Goal: Task Accomplishment & Management: Use online tool/utility

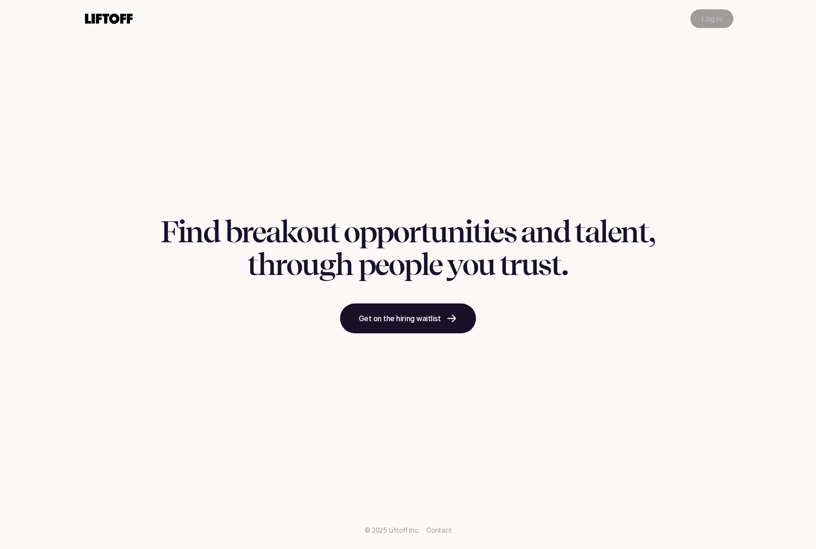
click at [706, 20] on p "Log in" at bounding box center [712, 18] width 20 height 11
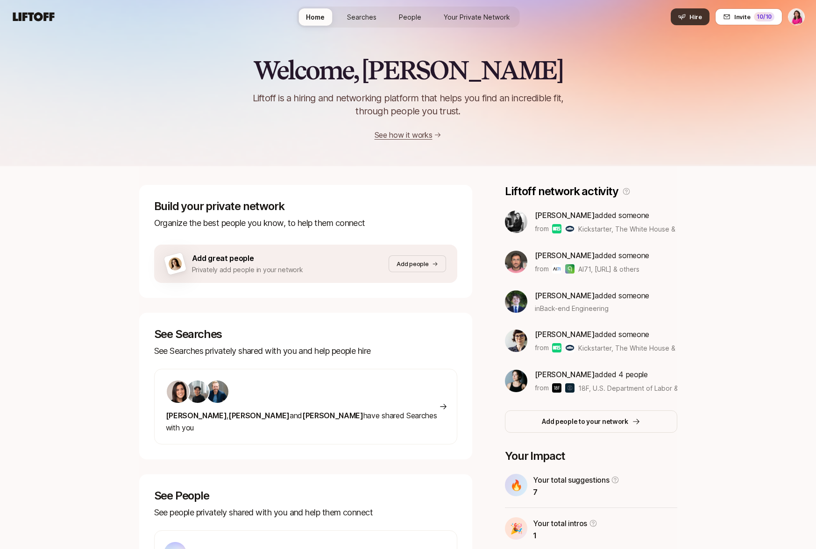
click at [698, 16] on span "Hire" at bounding box center [695, 16] width 13 height 9
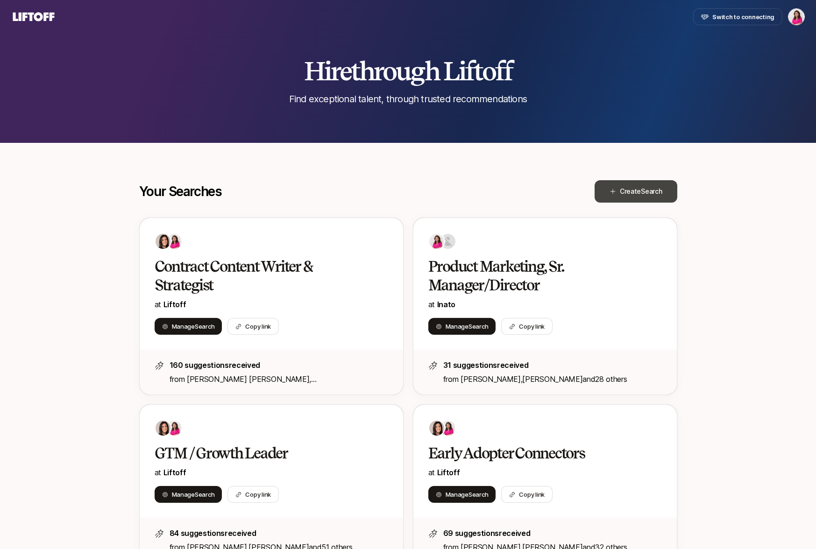
click at [651, 194] on span "Search" at bounding box center [651, 191] width 21 height 8
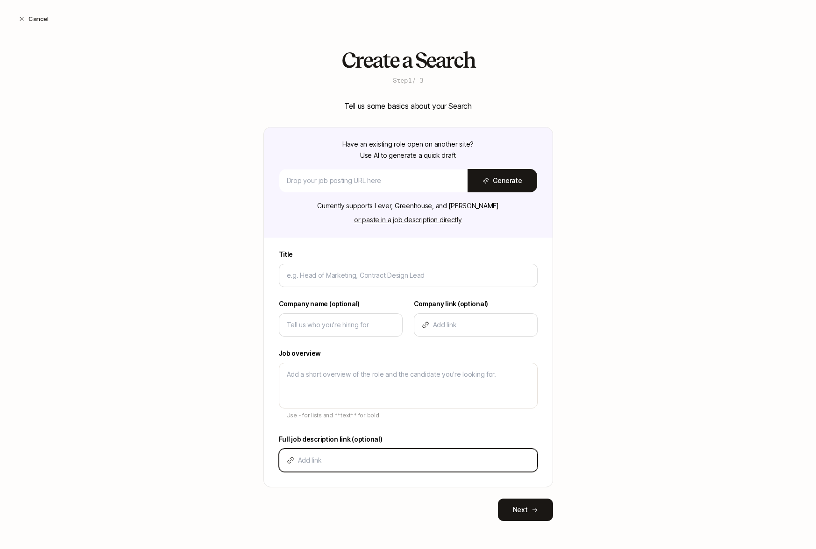
click at [376, 463] on input at bounding box center [414, 460] width 232 height 11
paste input "https://job-boards.greenhouse.io/industrious/jobs/7273488"
type input "https://job-boards.greenhouse.io/industrious/jobs/7273488"
type textarea "x"
type input "https://job-boards.greenhouse.io/industrious/jobs/7273488"
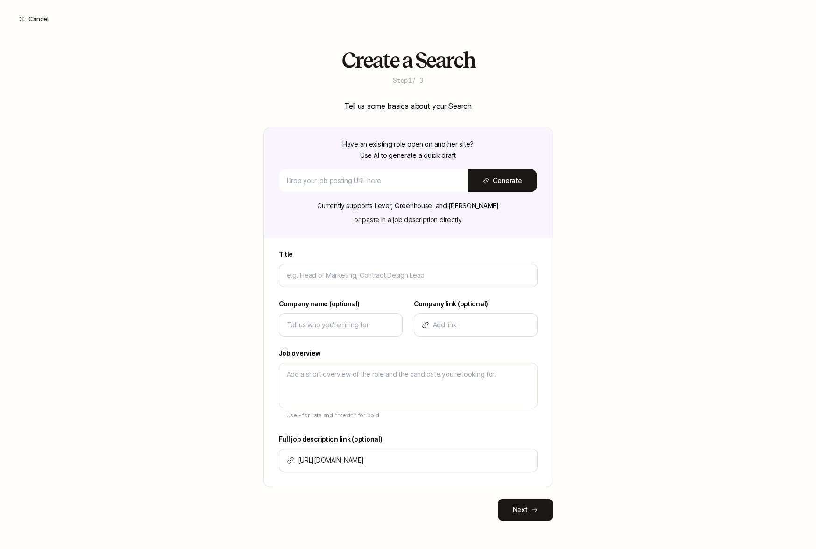
click at [686, 430] on div "Create a Search Step 1 / 3 Tell us some basics about your Search Have an existi…" at bounding box center [408, 300] width 816 height 503
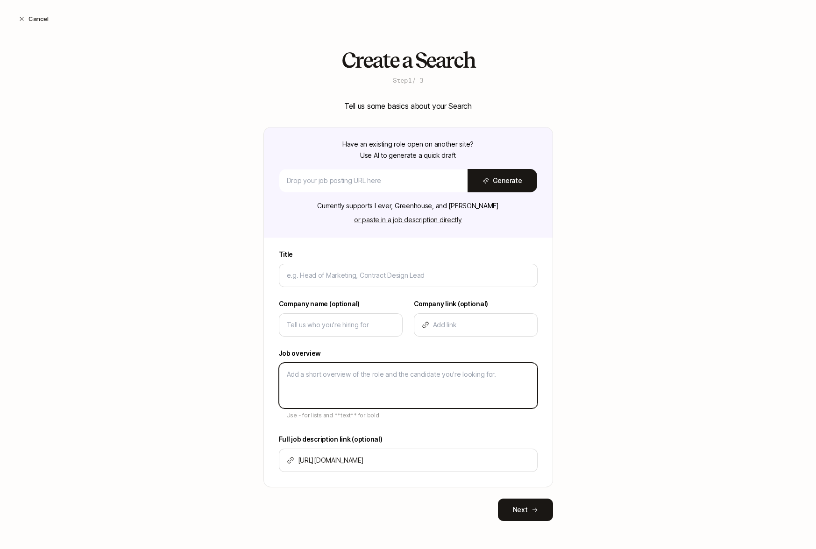
click at [325, 380] on textarea at bounding box center [408, 386] width 259 height 46
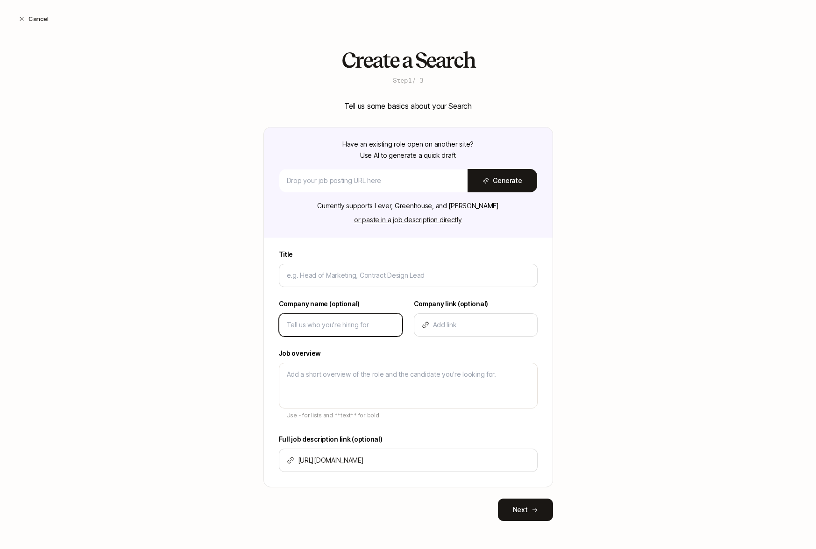
click at [324, 324] on input at bounding box center [341, 325] width 108 height 11
type input "I"
type textarea "x"
type input "In"
type textarea "x"
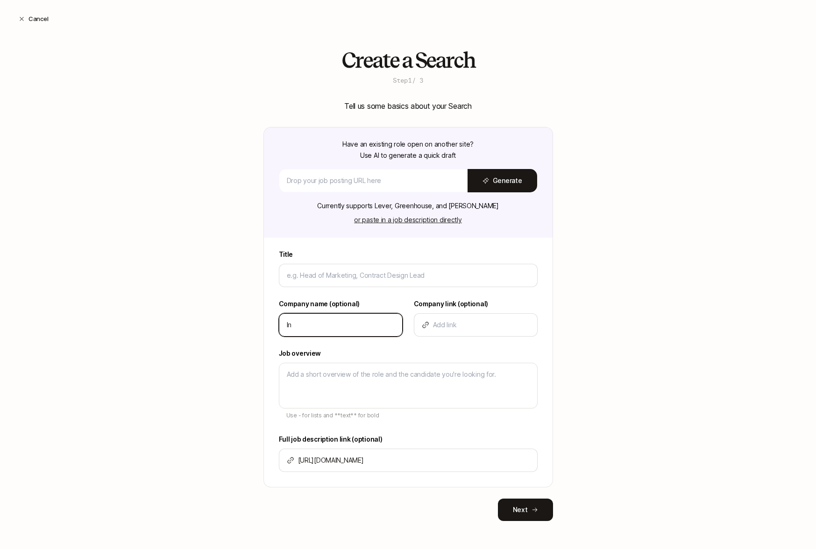
type input "Ind"
type textarea "x"
type input "Indu"
type textarea "x"
type input "Indus"
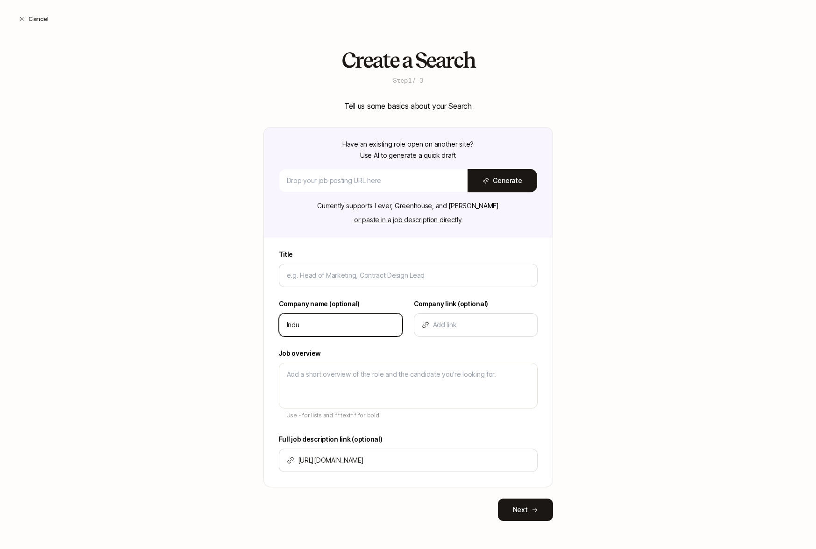
type textarea "x"
type input "Indust"
type textarea "x"
type input "Industr"
type textarea "x"
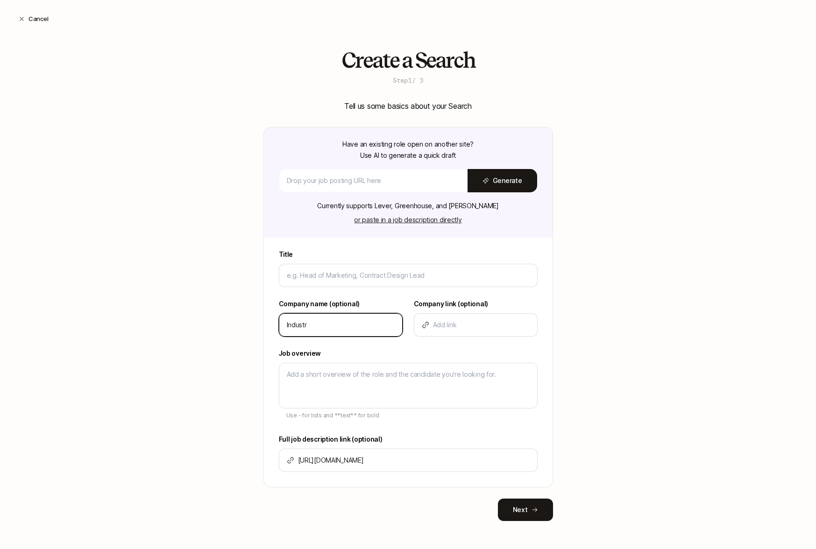
type input "Industri"
type textarea "x"
type input "Industrio"
type textarea "x"
type input "Industriou"
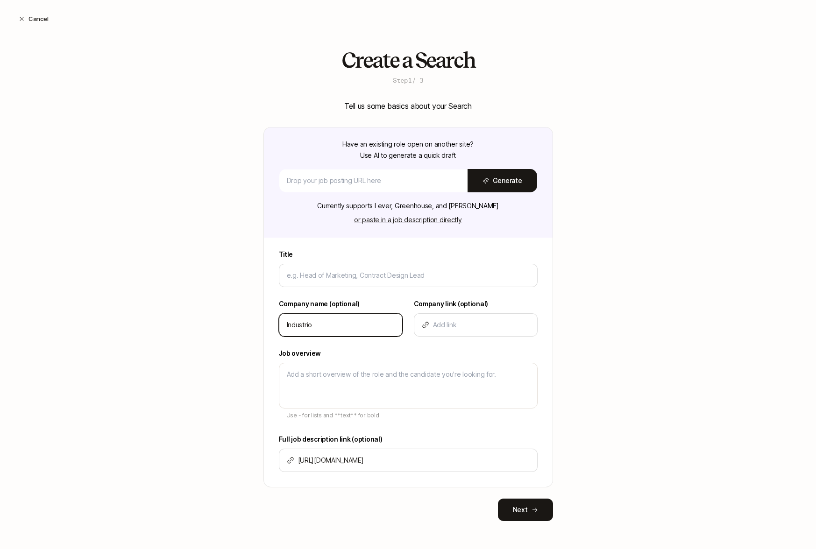
type textarea "x"
type input "Industrious"
type textarea "x"
type input "Industrious"
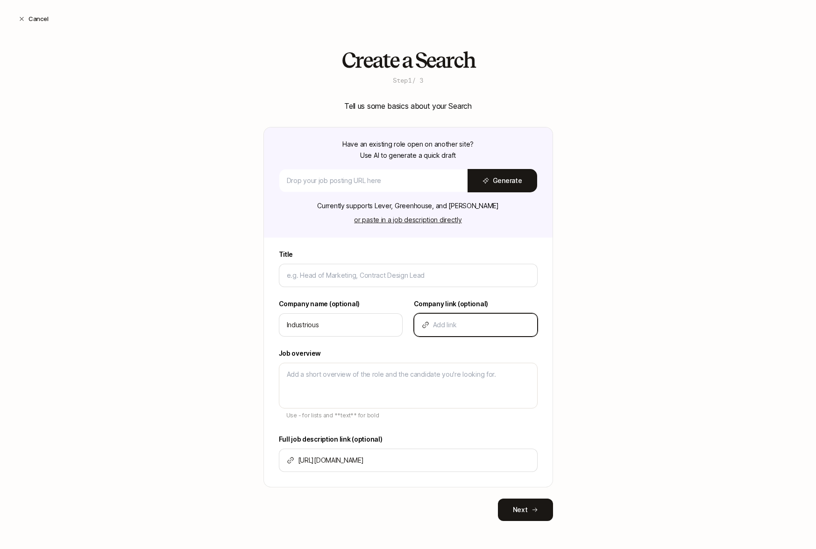
click at [462, 326] on input at bounding box center [481, 325] width 97 height 11
click at [381, 283] on div at bounding box center [408, 275] width 259 height 23
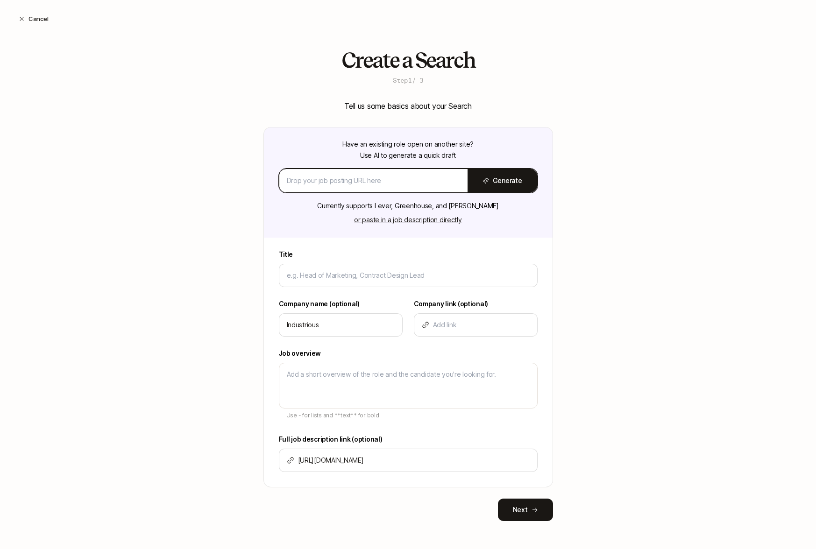
click at [370, 178] on input at bounding box center [373, 180] width 173 height 11
paste input "https://www.industriousoffice.com/"
type input "https://www.industriousoffice.com/"
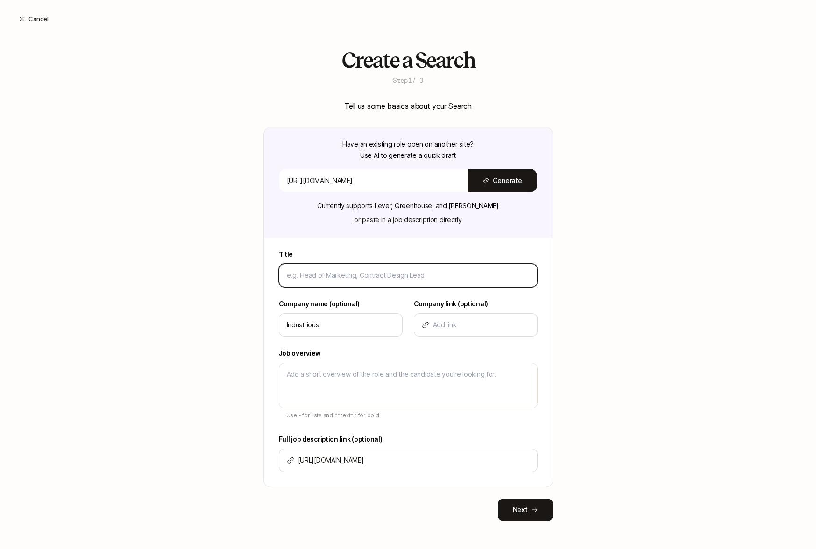
click at [376, 270] on input at bounding box center [408, 275] width 243 height 11
type input "O"
type textarea "x"
type input "C"
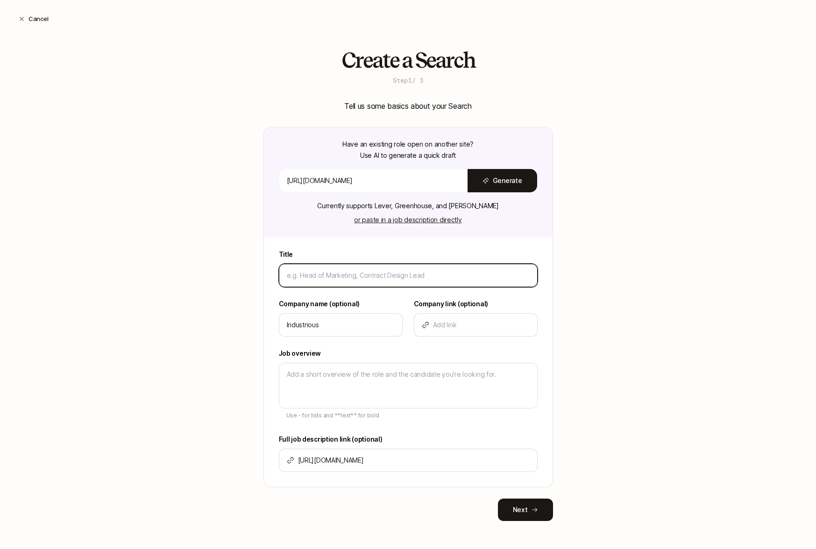
type textarea "x"
type input "Ch"
type textarea "x"
type input "Chi"
type textarea "x"
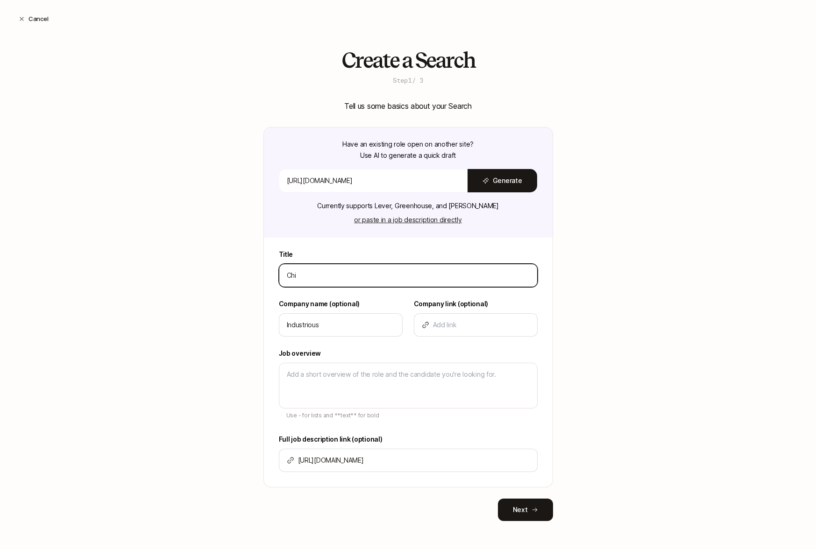
type input "Chie"
type textarea "x"
type input "Chief"
type textarea "x"
type input "Chief"
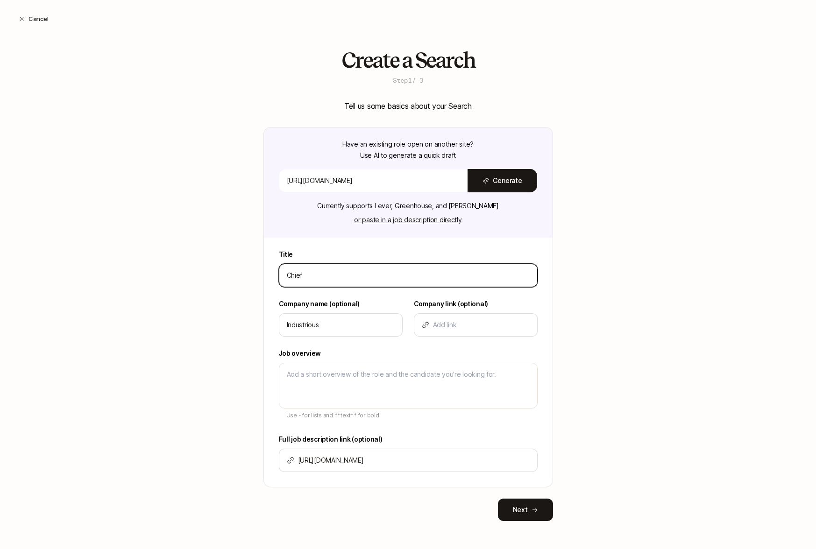
type textarea "x"
type input "Chief o"
type textarea "x"
type input "Chief of"
type textarea "x"
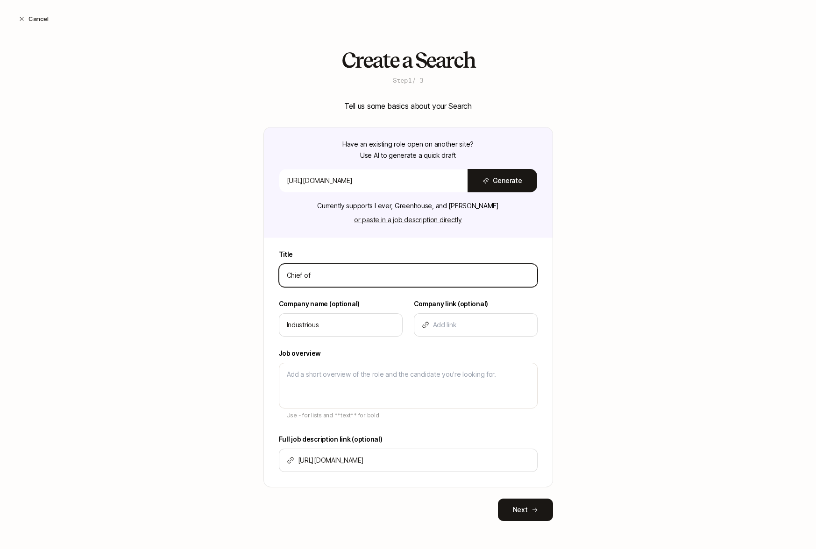
type input "Chief of"
type textarea "x"
type input "Chief of t"
type textarea "x"
type input "Chief of"
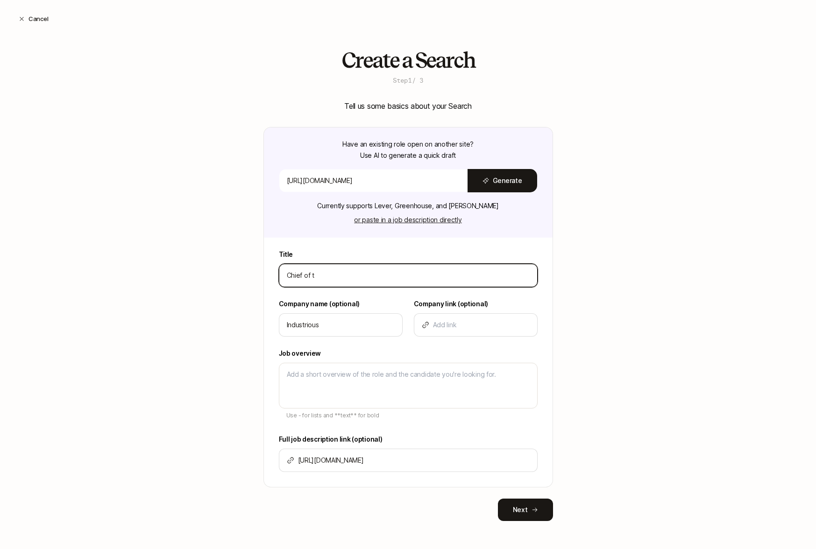
type textarea "x"
type input "Chief of S"
type textarea "x"
type input "Chief of St"
type textarea "x"
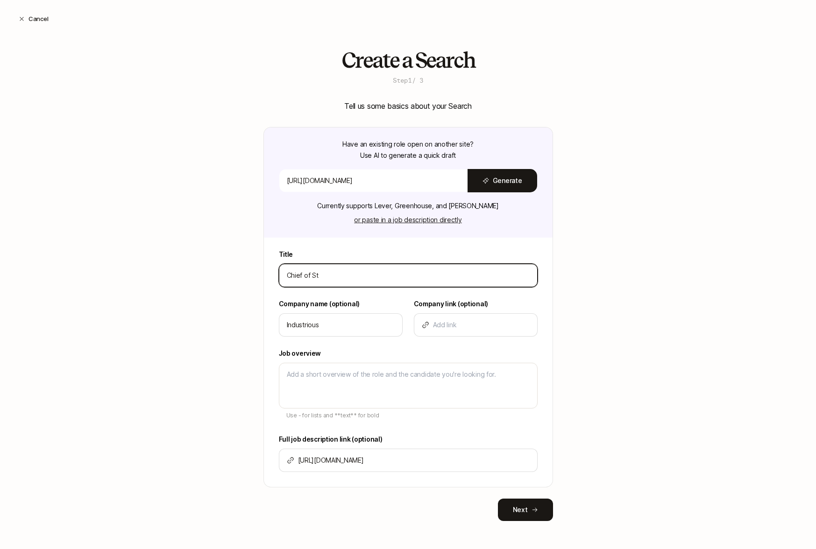
type input "Chief of Sta"
type textarea "x"
type input "Chief of Staf"
type textarea "x"
type input "Chief of Staff"
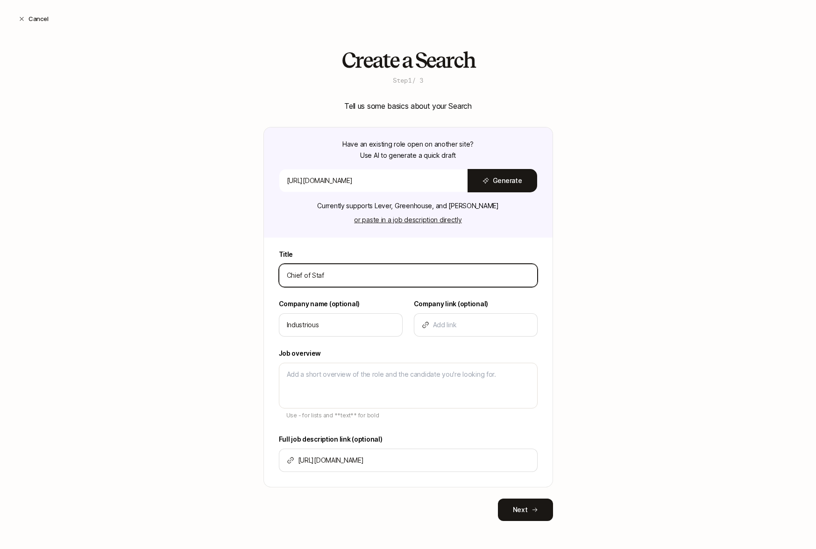
type textarea "x"
type input "Chief of Staff"
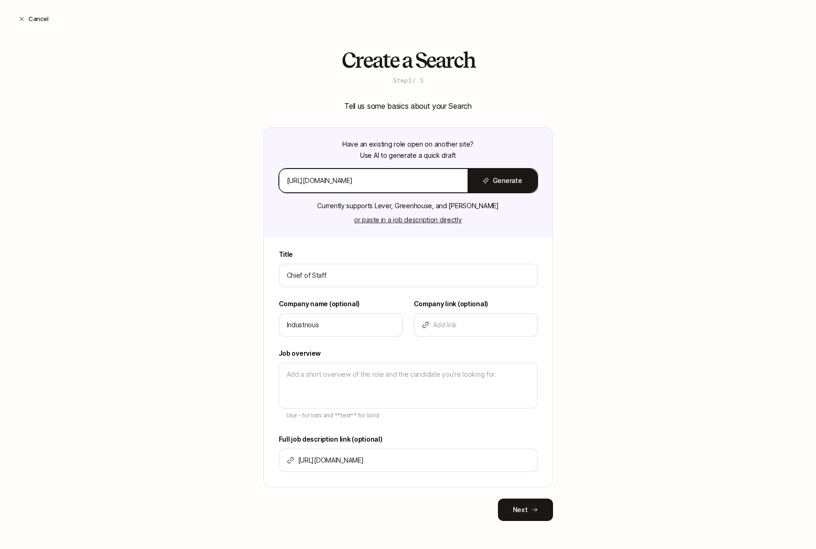
drag, startPoint x: 406, startPoint y: 184, endPoint x: 210, endPoint y: 169, distance: 196.7
click at [210, 169] on div "Create a Search Step 1 / 3 Tell us some basics about your Search Have an existi…" at bounding box center [408, 300] width 816 height 503
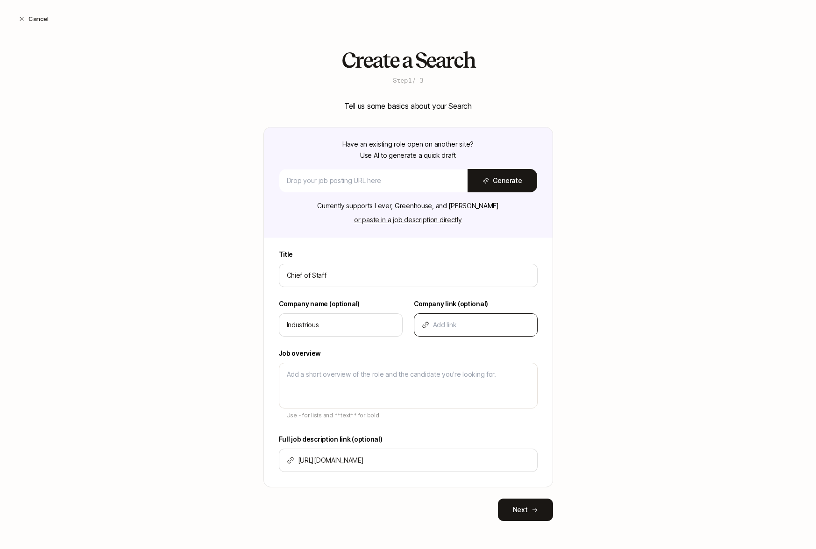
click at [460, 334] on div at bounding box center [476, 324] width 124 height 23
click at [459, 327] on input at bounding box center [481, 325] width 97 height 11
paste input "https://www.industriousoffice.com/"
type input "https://www.industriousoffice.com/"
type textarea "x"
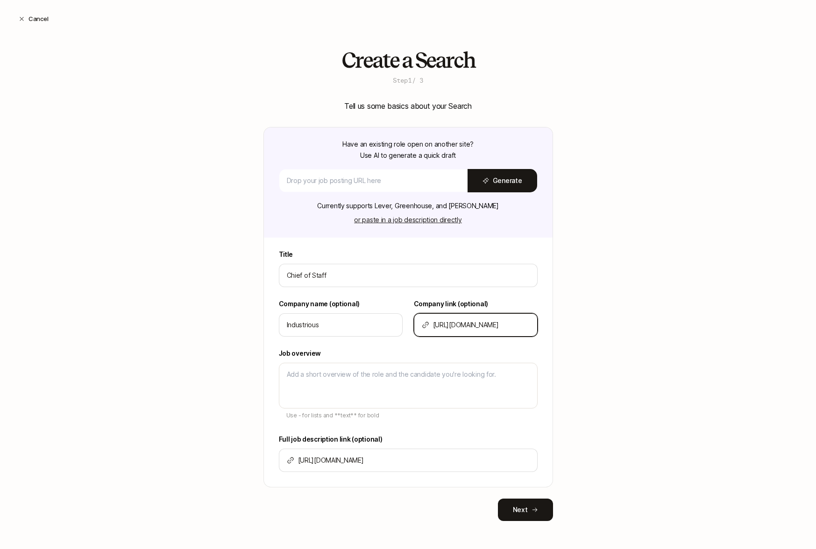
scroll to position [0, 7]
type input "https://www.industriousoffice.com/"
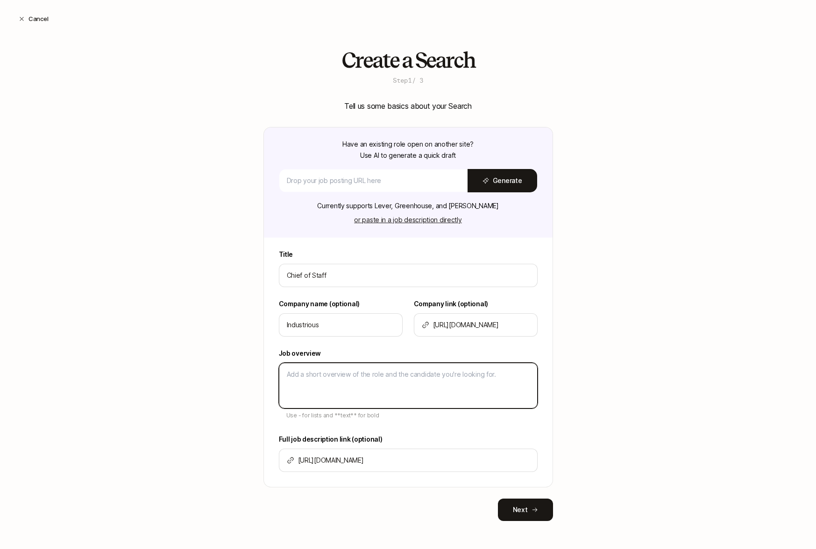
scroll to position [0, 0]
click at [377, 376] on textarea at bounding box center [408, 386] width 259 height 46
click at [334, 380] on textarea at bounding box center [408, 386] width 259 height 46
click at [333, 374] on textarea at bounding box center [408, 386] width 259 height 46
paste textarea "Industrious is the largest premium workplace-as-a-service provider and home to …"
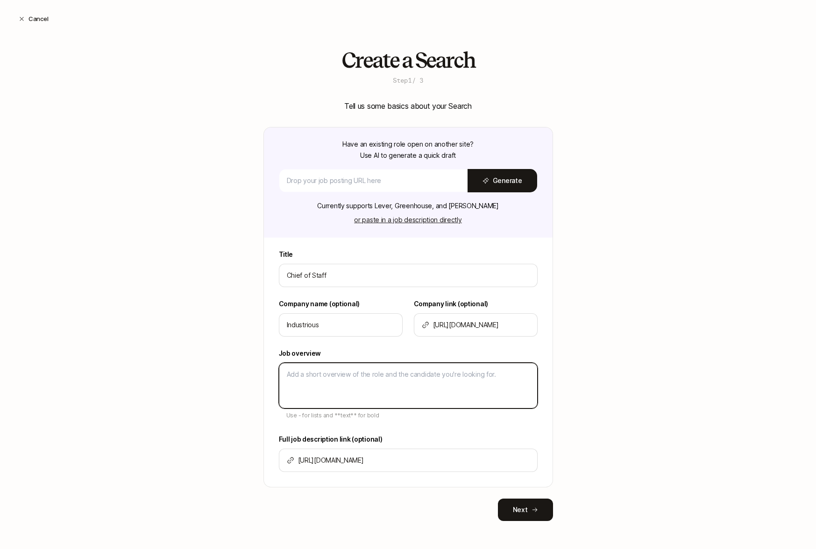
type textarea "Industrious is the largest premium workplace-as-a-service provider and home to …"
type textarea "x"
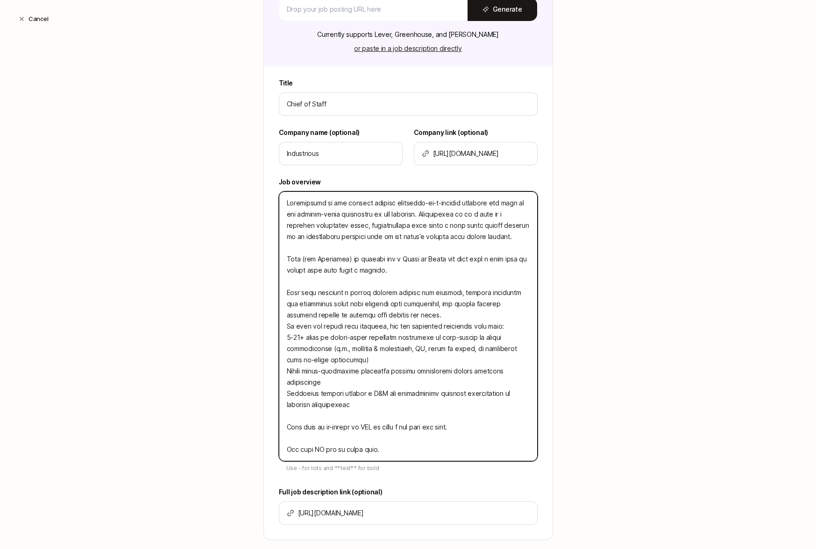
scroll to position [197, 0]
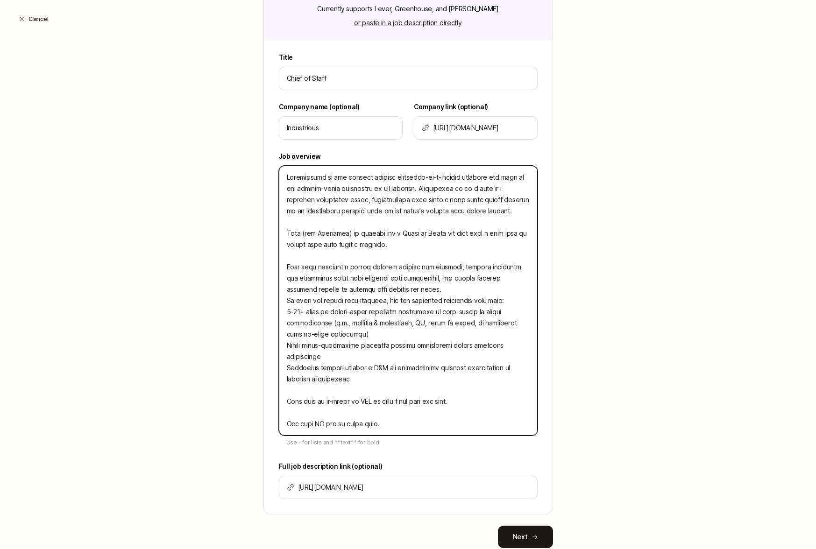
click at [286, 311] on textarea at bounding box center [408, 301] width 259 height 270
type textarea "Industrious is the largest premium workplace-as-a-service provider and home to …"
type textarea "x"
type textarea "Industrious is the largest premium workplace-as-a-service provider and home to …"
type textarea "x"
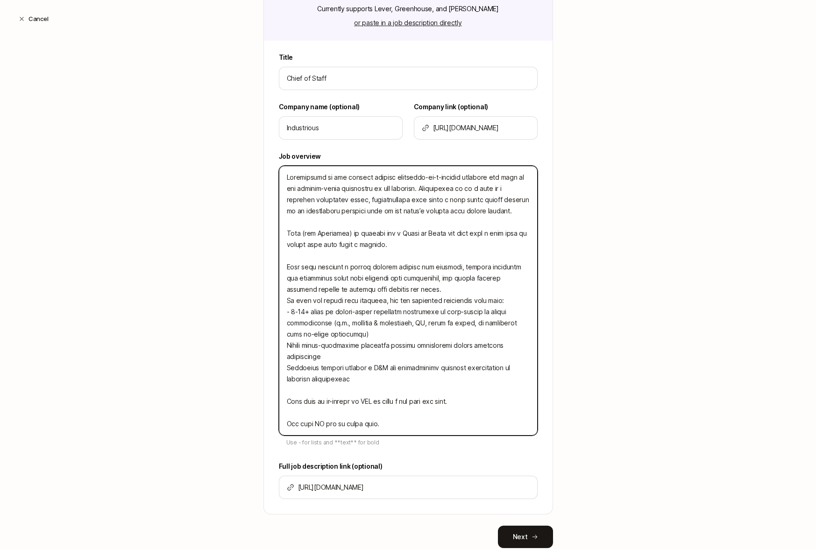
click at [285, 345] on textarea at bounding box center [408, 301] width 259 height 270
type textarea "Industrious is the largest premium workplace-as-a-service provider and home to …"
type textarea "x"
type textarea "Industrious is the largest premium workplace-as-a-service provider and home to …"
type textarea "x"
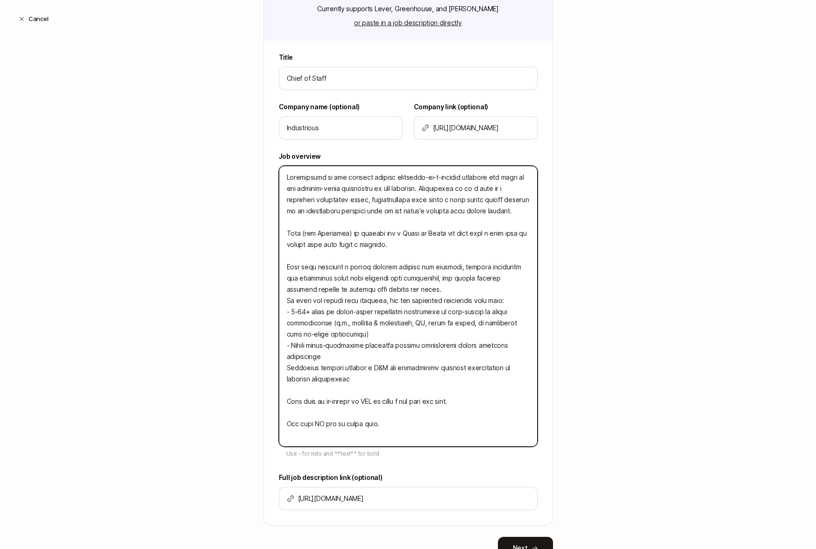
click at [284, 366] on textarea at bounding box center [408, 306] width 259 height 281
type textarea "Industrious is the largest premium workplace-as-a-service provider and home to …"
type textarea "x"
type textarea "Industrious is the largest premium workplace-as-a-service provider and home to …"
type textarea "x"
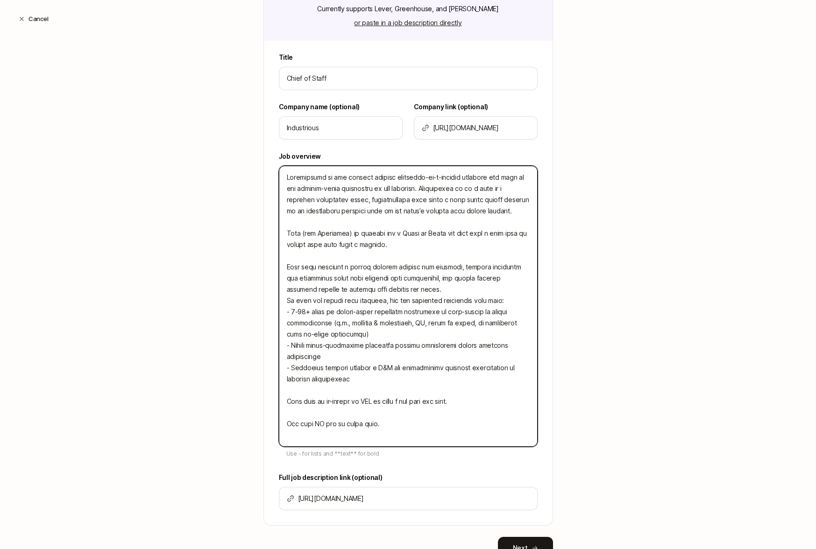
drag, startPoint x: 398, startPoint y: 430, endPoint x: 266, endPoint y: 417, distance: 132.8
click at [266, 417] on div "Title Chief of Staff Company name (optional) Industrious Company link (optional…" at bounding box center [408, 289] width 289 height 474
type textarea "Industrious is the largest premium workplace-as-a-service provider and home to …"
type textarea "x"
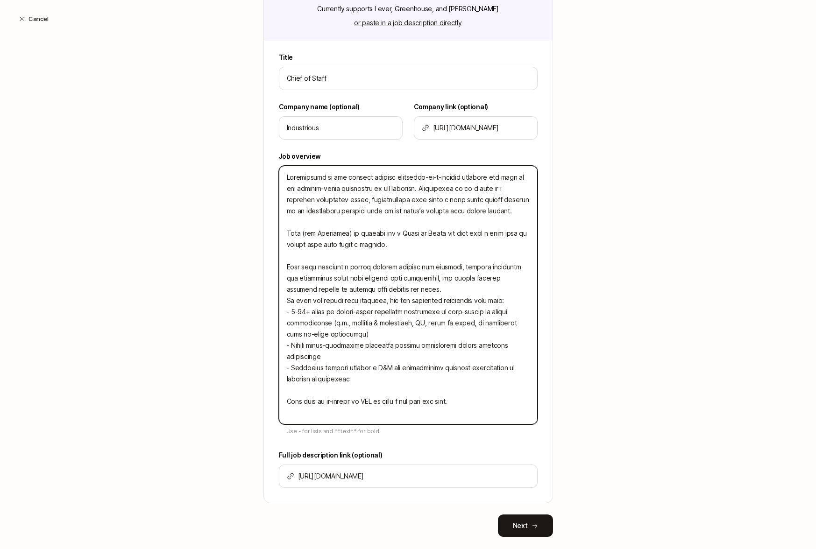
type textarea "Industrious is the largest premium workplace-as-a-service provider and home to …"
type textarea "x"
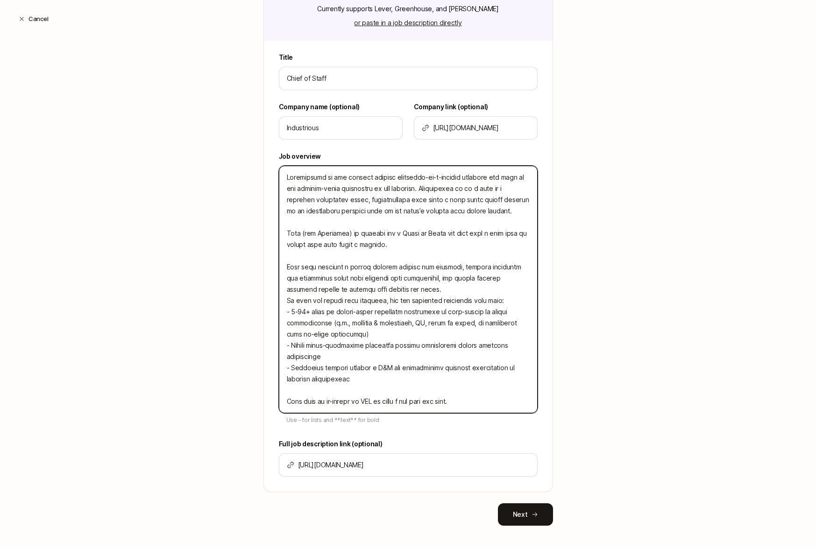
click at [414, 288] on textarea at bounding box center [408, 290] width 259 height 248
type textarea "Industrious is the largest premium workplace-as-a-service provider and home to …"
type textarea "x"
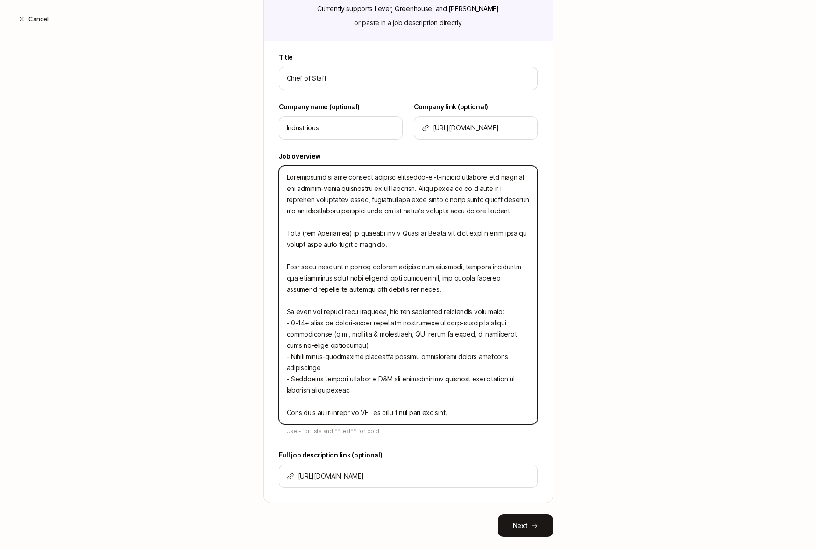
click at [504, 310] on textarea at bounding box center [408, 295] width 259 height 259
type textarea "Industrious is the largest premium workplace-as-a-service provider and home to …"
type textarea "x"
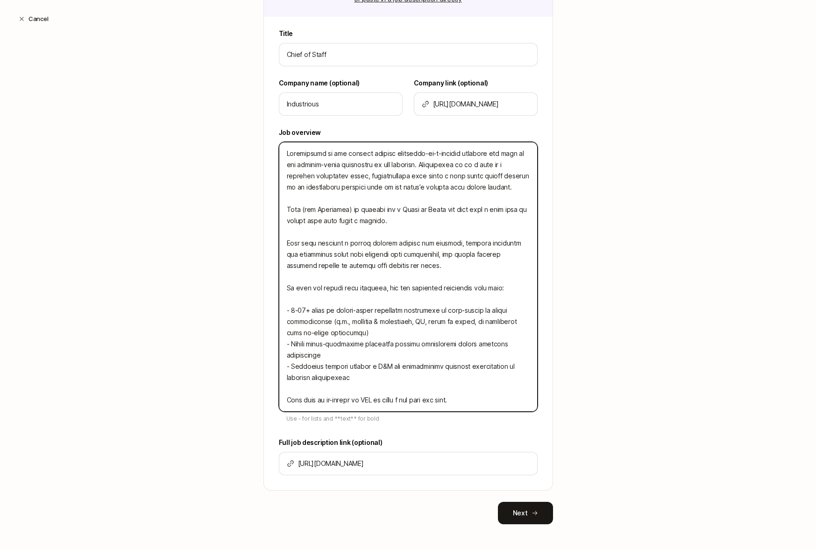
scroll to position [222, 0]
click at [403, 281] on textarea at bounding box center [408, 276] width 259 height 270
click at [294, 207] on textarea at bounding box center [408, 276] width 259 height 270
click at [382, 209] on textarea at bounding box center [408, 276] width 259 height 270
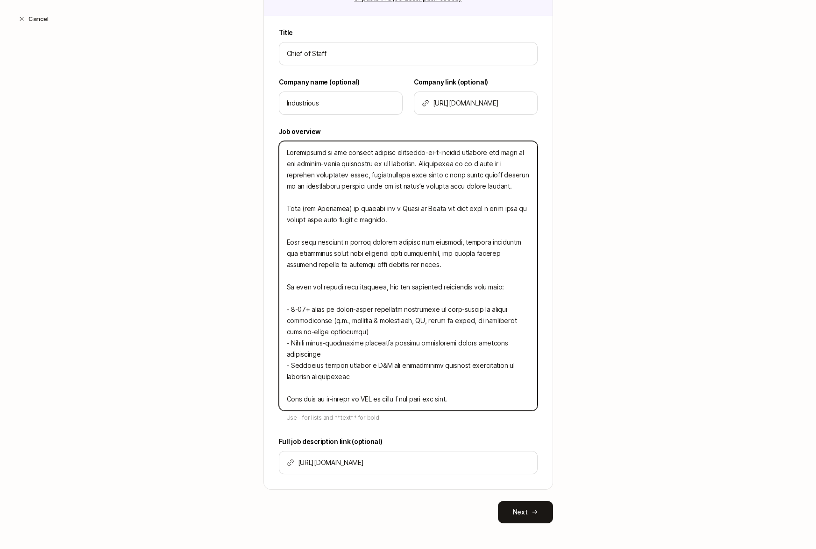
drag, startPoint x: 354, startPoint y: 209, endPoint x: 274, endPoint y: 209, distance: 80.3
click at [274, 209] on div "Title Chief of Staff Company name (optional) Industrious Company link (optional…" at bounding box center [408, 258] width 289 height 462
type textarea "Industrious is the largest premium workplace-as-a-service provider and home to …"
type textarea "x"
type textarea "Industrious is the largest premium workplace-as-a-service provider and home to …"
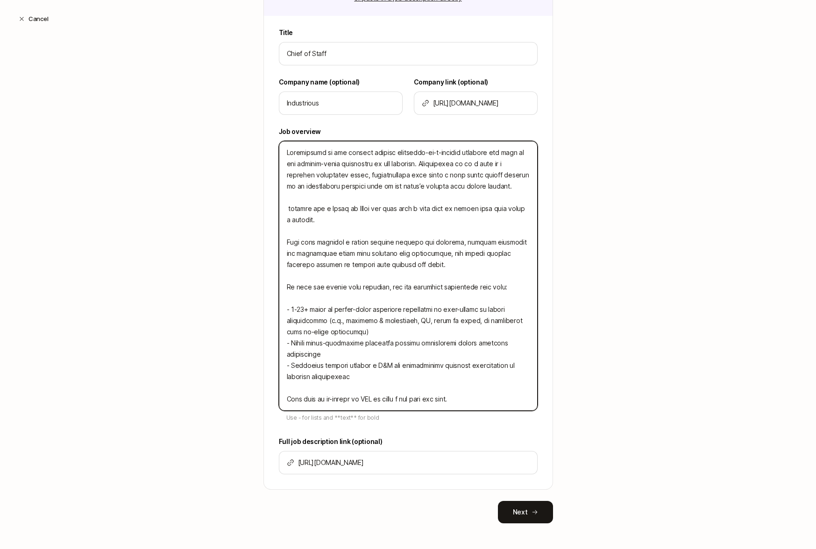
type textarea "x"
type textarea "Industrious is the largest premium workplace-as-a-service provider and home to …"
type textarea "x"
type textarea "Industrious is the largest premium workplace-as-a-service provider and home to …"
type textarea "x"
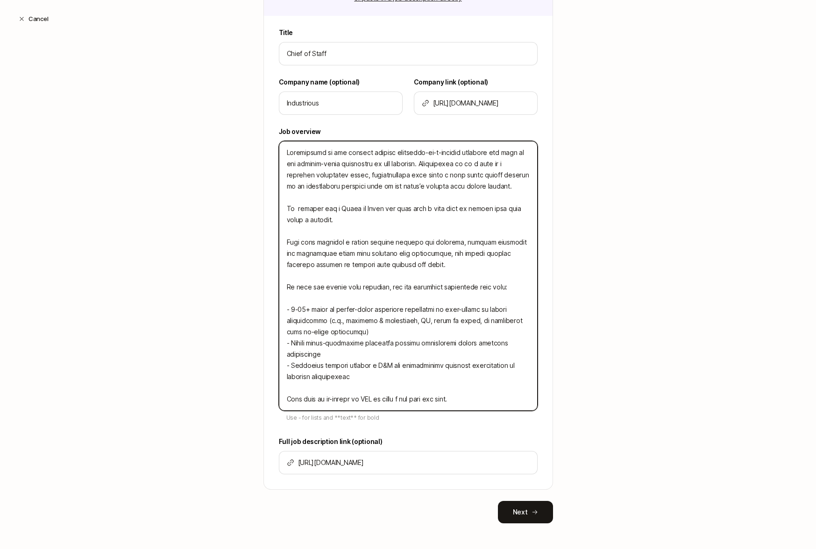
type textarea "Industrious is the largest premium workplace-as-a-service provider and home to …"
type textarea "x"
type textarea "Industrious is the largest premium workplace-as-a-service provider and home to …"
type textarea "x"
type textarea "Industrious is the largest premium workplace-as-a-service provider and home to …"
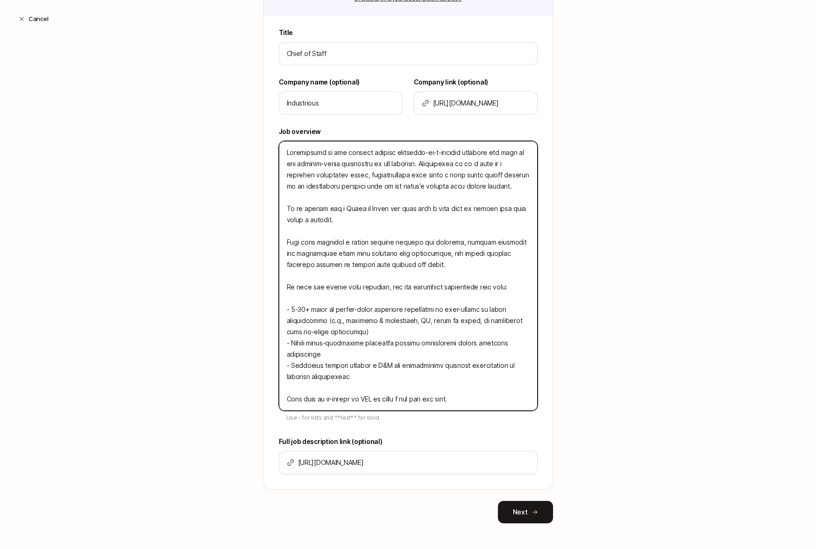
type textarea "x"
click at [409, 215] on textarea at bounding box center [408, 276] width 259 height 270
click at [400, 207] on textarea at bounding box center [408, 276] width 259 height 270
type textarea "Industrious is the largest premium workplace-as-a-service provider and home to …"
type textarea "x"
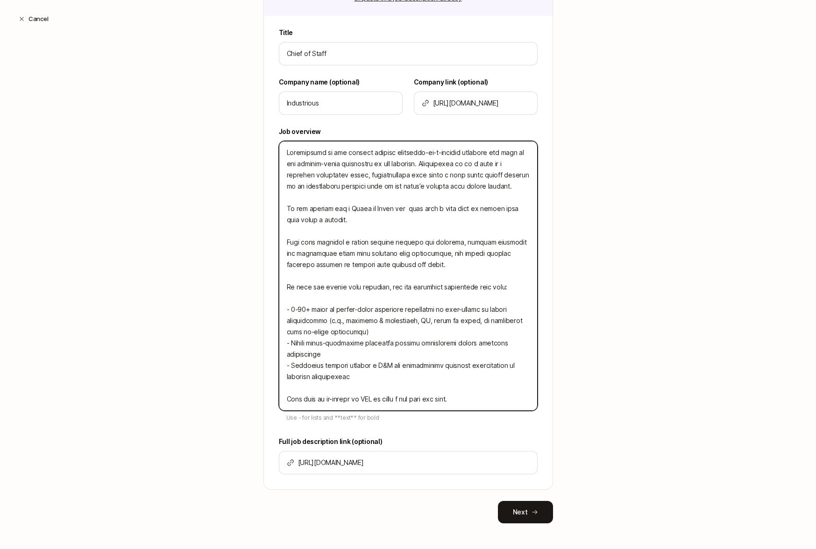
type textarea "Industrious is the largest premium workplace-as-a-service provider and home to …"
type textarea "x"
type textarea "Industrious is the largest premium workplace-as-a-service provider and home to …"
type textarea "x"
type textarea "Industrious is the largest premium workplace-as-a-service provider and home to …"
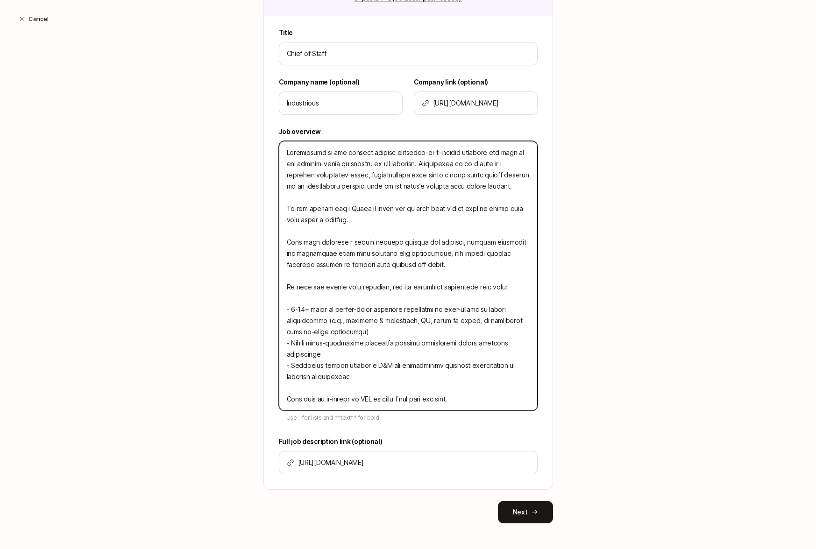
type textarea "x"
type textarea "Industrious is the largest premium workplace-as-a-service provider and home to …"
type textarea "x"
type textarea "Industrious is the largest premium workplace-as-a-service provider and home to …"
type textarea "x"
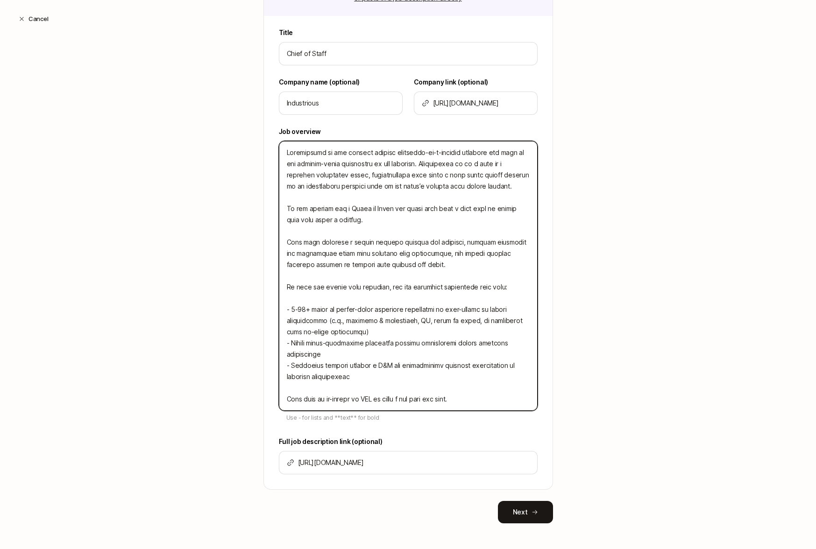
type textarea "Industrious is the largest premium workplace-as-a-service provider and home to …"
type textarea "x"
type textarea "Industrious is the largest premium workplace-as-a-service provider and home to …"
type textarea "x"
type textarea "Industrious is the largest premium workplace-as-a-service provider and home to …"
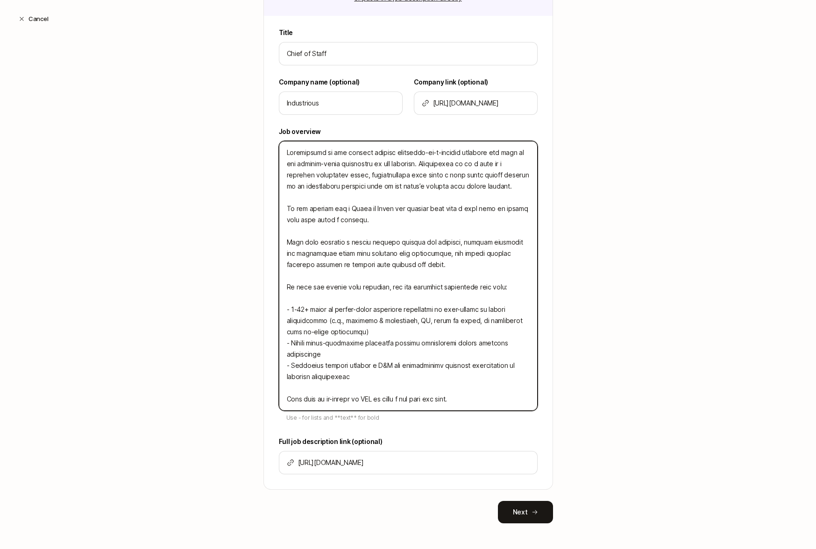
type textarea "x"
type textarea "Industrious is the largest premium workplace-as-a-service provider and home to …"
type textarea "x"
type textarea "Industrious is the largest premium workplace-as-a-service provider and home to …"
type textarea "x"
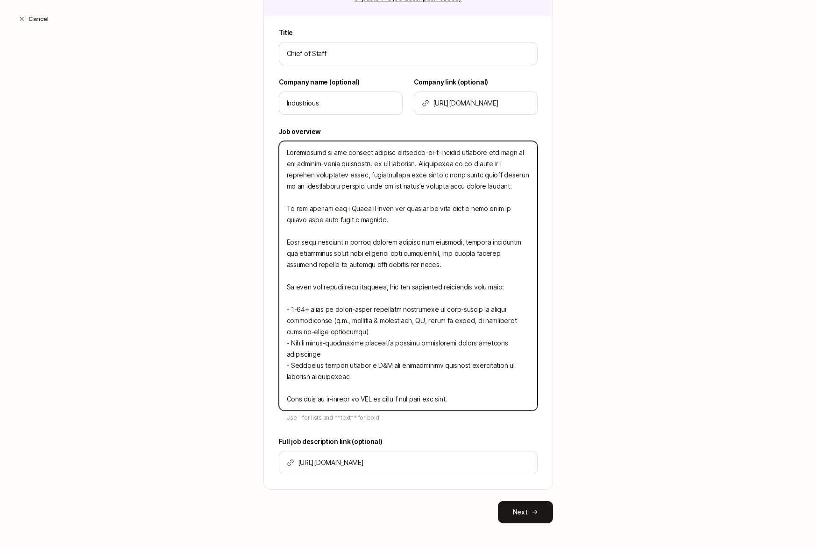
type textarea "Industrious is the largest premium workplace-as-a-service provider and home to …"
type textarea "x"
type textarea "Industrious is the largest premium workplace-as-a-service provider and home to …"
type textarea "x"
type textarea "Industrious is the largest premium workplace-as-a-service provider and home to …"
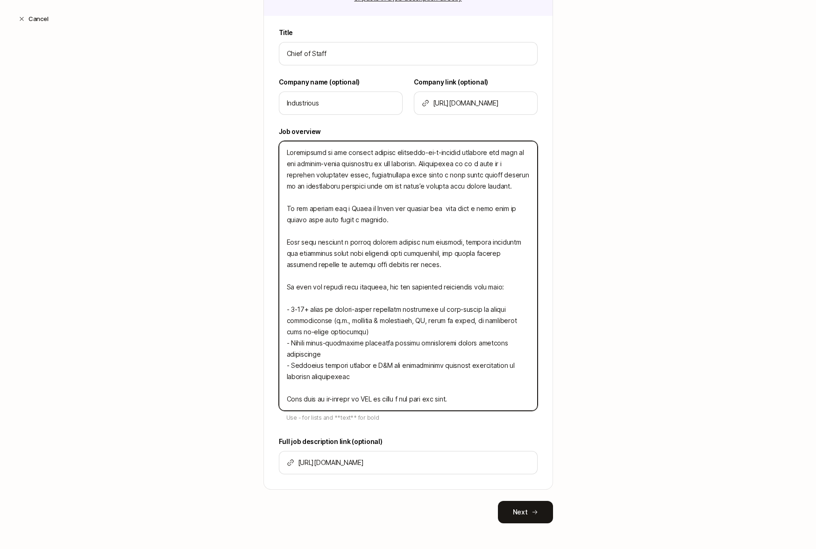
type textarea "x"
type textarea "Industrious is the largest premium workplace-as-a-service provider and home to …"
type textarea "x"
type textarea "Industrious is the largest premium workplace-as-a-service provider and home to …"
type textarea "x"
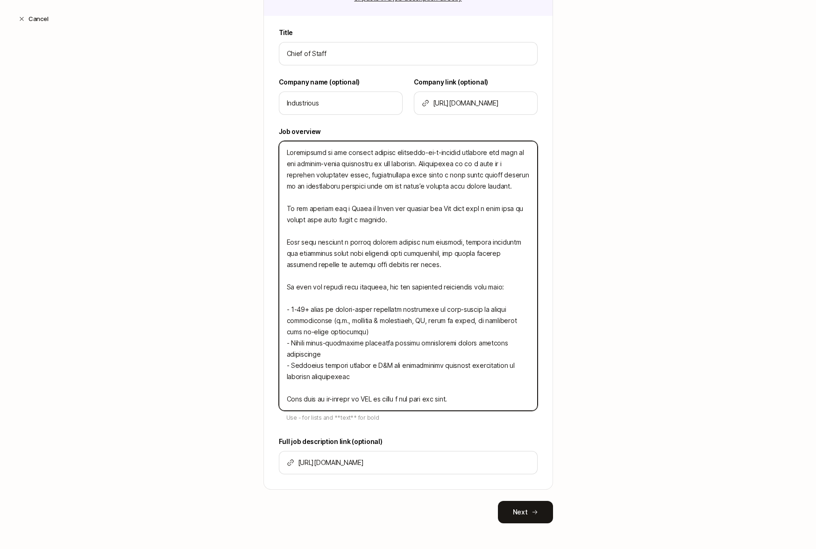
type textarea "Industrious is the largest premium workplace-as-a-service provider and home to …"
type textarea "x"
type textarea "Industrious is the largest premium workplace-as-a-service provider and home to …"
type textarea "x"
type textarea "Industrious is the largest premium workplace-as-a-service provider and home to …"
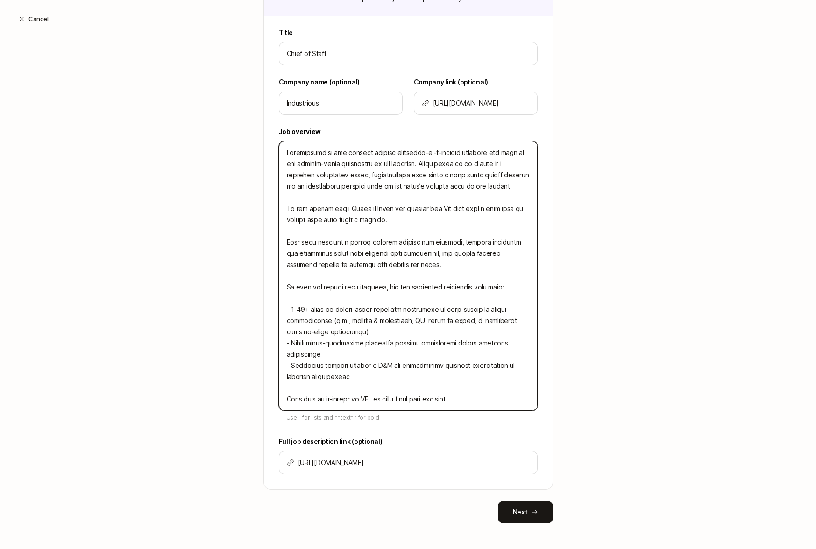
type textarea "x"
type textarea "Industrious is the largest premium workplace-as-a-service provider and home to …"
type textarea "x"
type textarea "Industrious is the largest premium workplace-as-a-service provider and home to …"
type textarea "x"
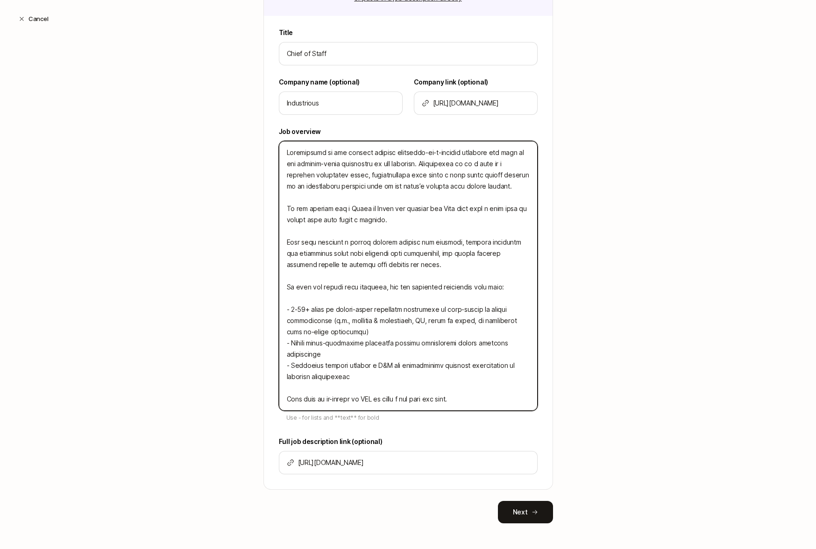
type textarea "Industrious is the largest premium workplace-as-a-service provider and home to …"
type textarea "x"
type textarea "Industrious is the largest premium workplace-as-a-service provider and home to …"
type textarea "x"
type textarea "Industrious is the largest premium workplace-as-a-service provider and home to …"
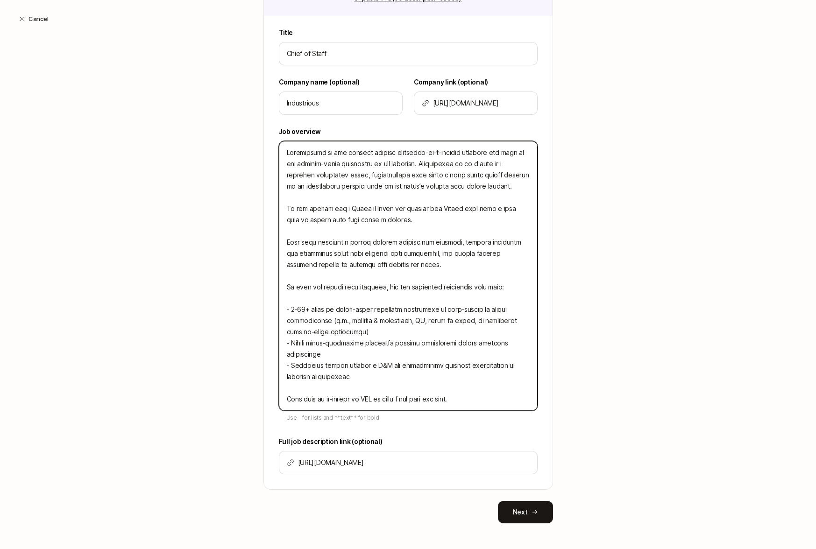
type textarea "x"
type textarea "Industrious is the largest premium workplace-as-a-service provider and home to …"
type textarea "x"
type textarea "Industrious is the largest premium workplace-as-a-service provider and home to …"
type textarea "x"
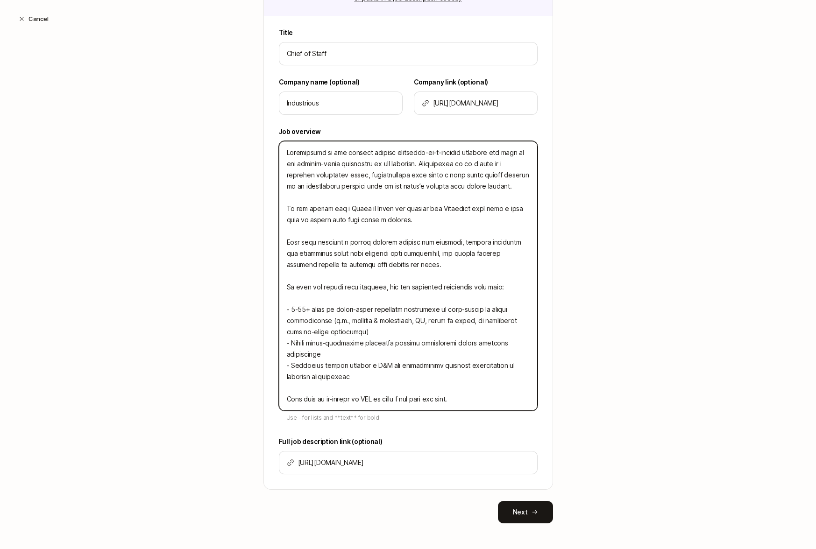
type textarea "Industrious is the largest premium workplace-as-a-service provider and home to …"
type textarea "x"
type textarea "Industrious is the largest premium workplace-as-a-service provider and home to …"
type textarea "x"
type textarea "Industrious is the largest premium workplace-as-a-service provider and home to …"
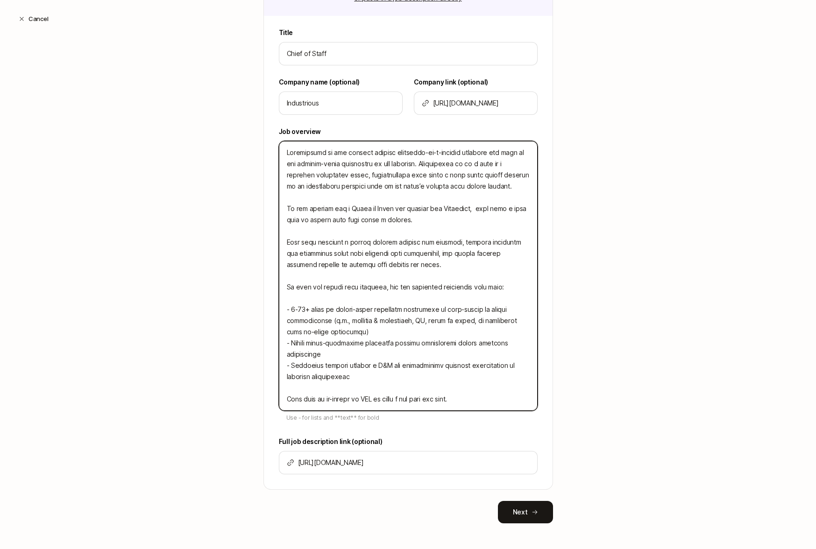
type textarea "x"
type textarea "Industrious is the largest premium workplace-as-a-service provider and home to …"
type textarea "x"
type textarea "Industrious is the largest premium workplace-as-a-service provider and home to …"
type textarea "x"
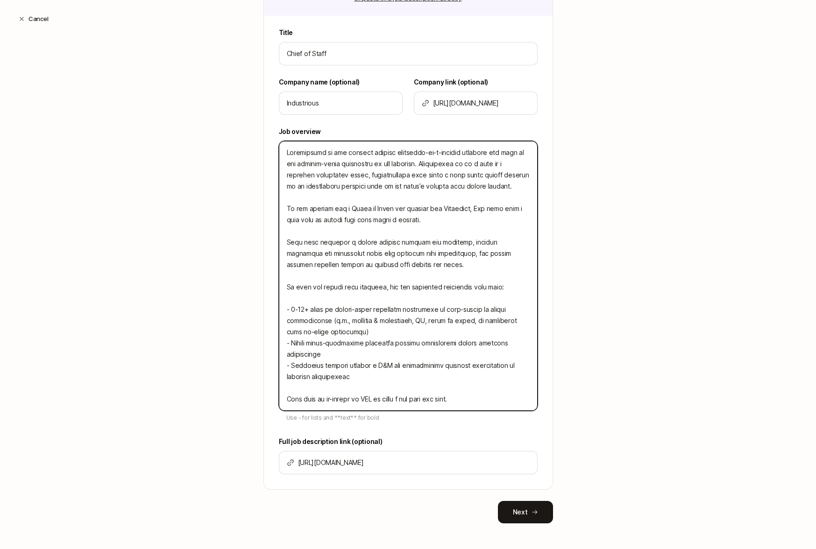
type textarea "Industrious is the largest premium workplace-as-a-service provider and home to …"
type textarea "x"
type textarea "Industrious is the largest premium workplace-as-a-service provider and home to …"
type textarea "x"
type textarea "Industrious is the largest premium workplace-as-a-service provider and home to …"
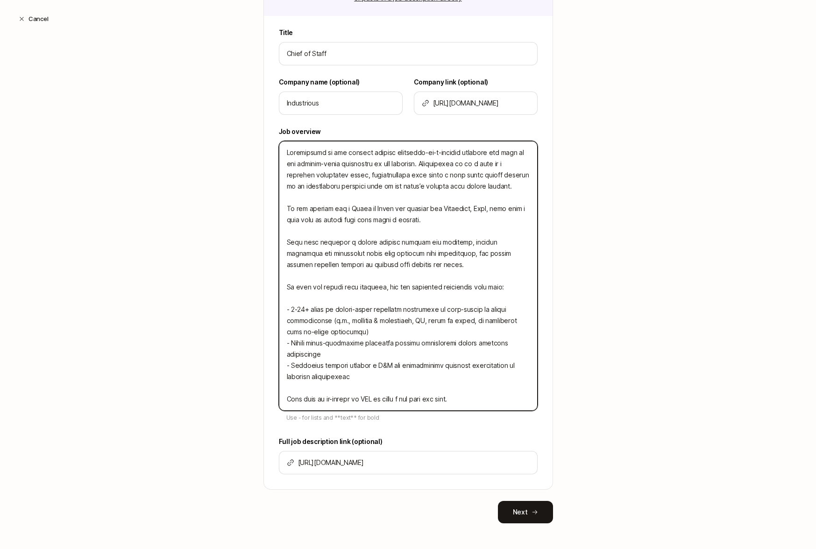
type textarea "x"
type textarea "Industrious is the largest premium workplace-as-a-service provider and home to …"
type textarea "x"
type textarea "Industrious is the largest premium workplace-as-a-service provider and home to …"
type textarea "x"
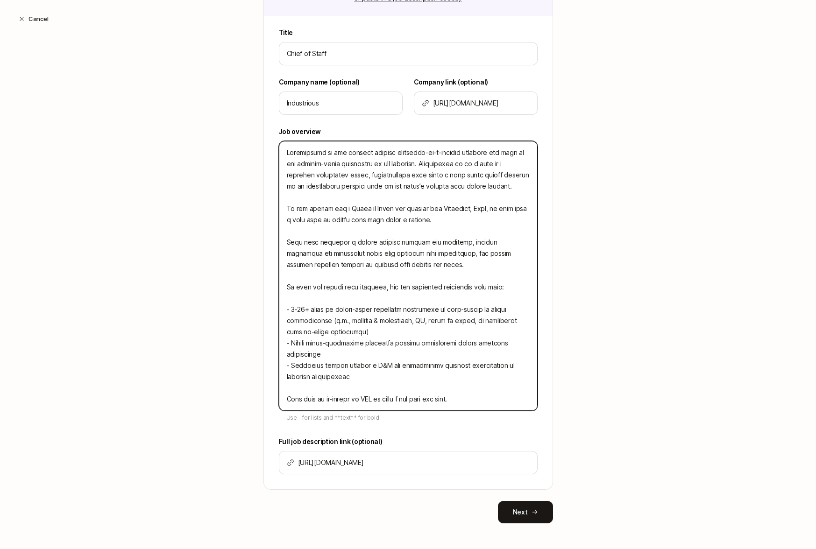
type textarea "Industrious is the largest premium workplace-as-a-service provider and home to …"
type textarea "x"
click at [510, 206] on textarea at bounding box center [408, 276] width 259 height 270
type textarea "Industrious is the largest premium workplace-as-a-service provider and home to …"
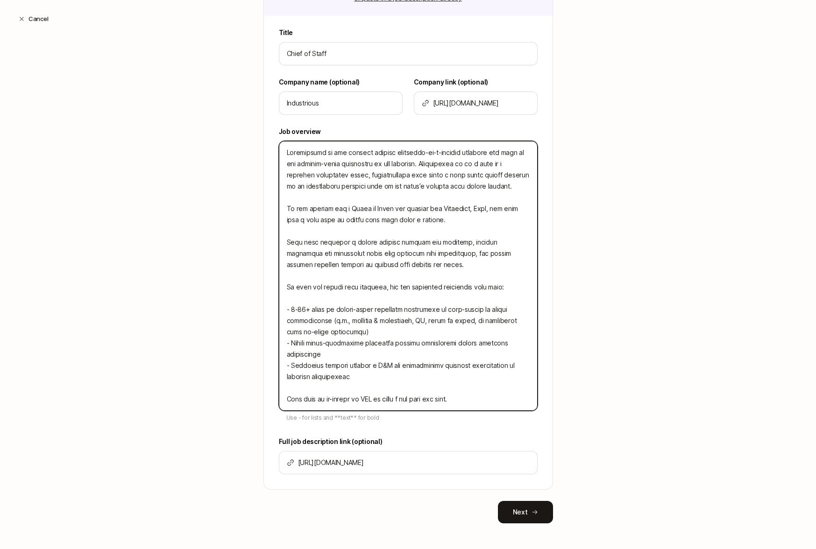
type textarea "x"
click at [476, 233] on textarea at bounding box center [408, 276] width 259 height 270
click at [474, 227] on textarea at bounding box center [408, 276] width 259 height 270
click at [470, 220] on textarea at bounding box center [408, 276] width 259 height 270
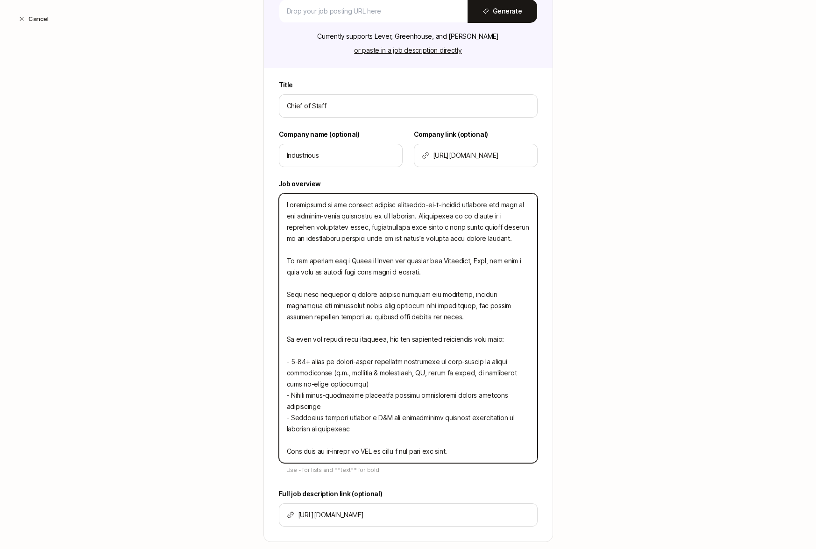
scroll to position [226, 0]
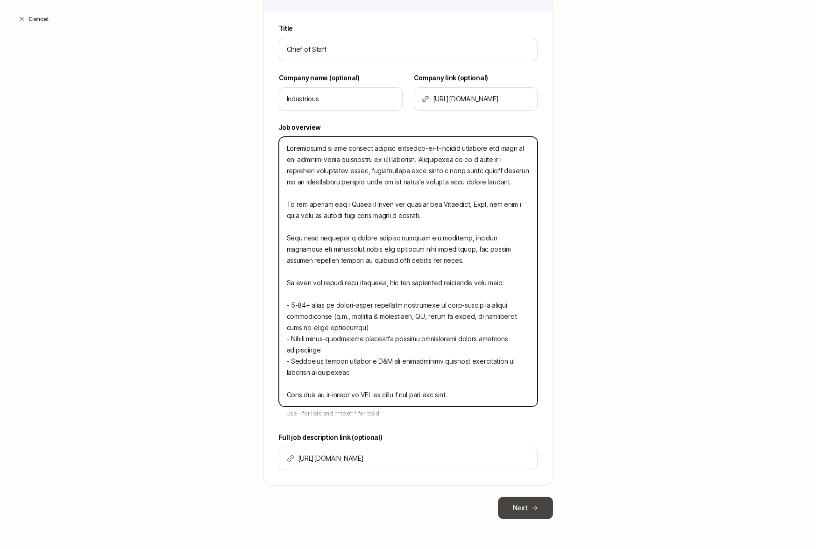
type textarea "Industrious is the largest premium workplace-as-a-service provider and home to …"
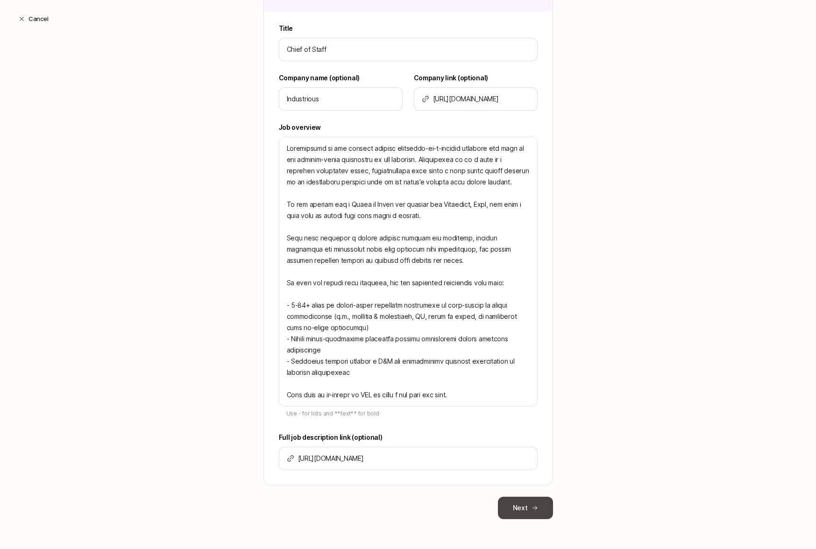
click at [532, 505] on icon at bounding box center [535, 508] width 7 height 7
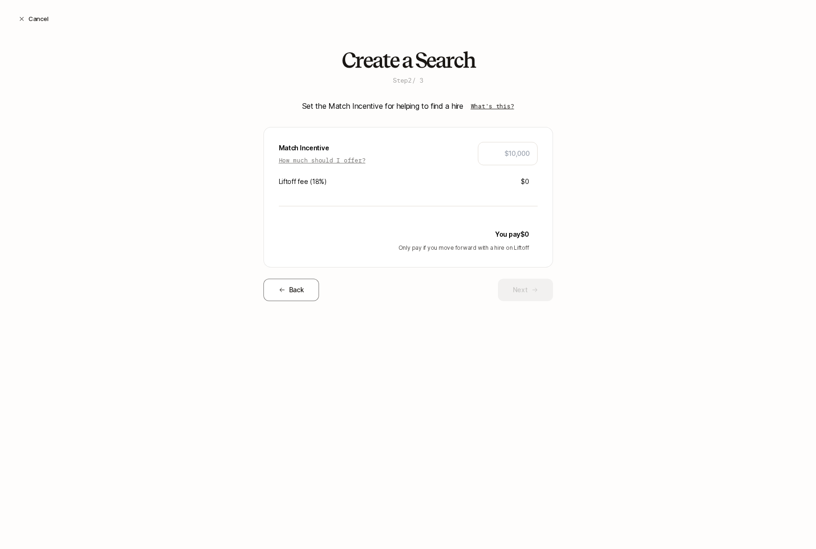
click at [498, 105] on p "What's this?" at bounding box center [492, 105] width 43 height 9
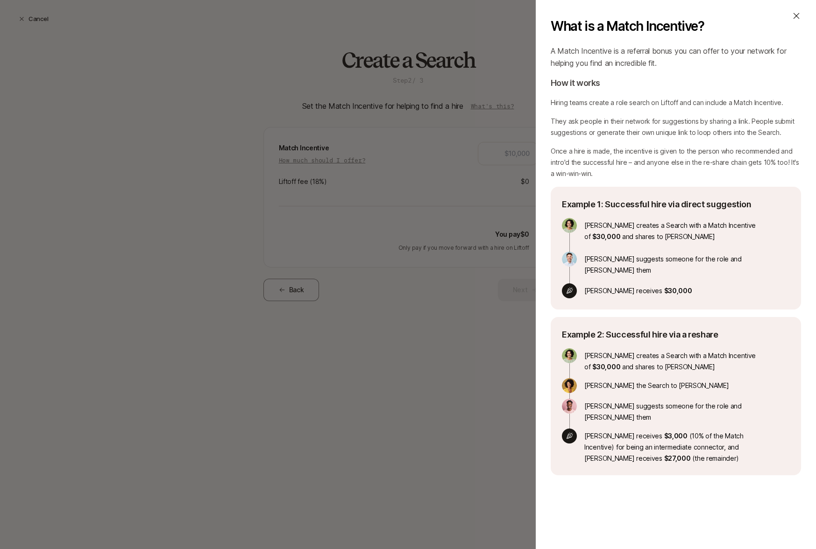
click at [800, 16] on icon at bounding box center [796, 15] width 9 height 9
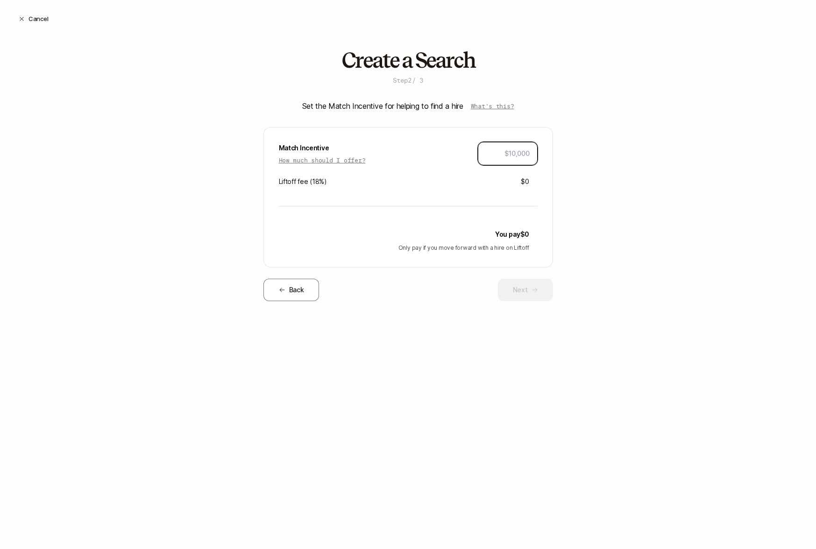
click at [514, 153] on input "text" at bounding box center [508, 153] width 44 height 11
type input "$10,000"
click at [632, 251] on div "Create a Search Step 2 / 3 Set the Match Incentive for helping to find a hire W…" at bounding box center [408, 190] width 816 height 283
click at [536, 294] on button "Next" at bounding box center [525, 290] width 55 height 22
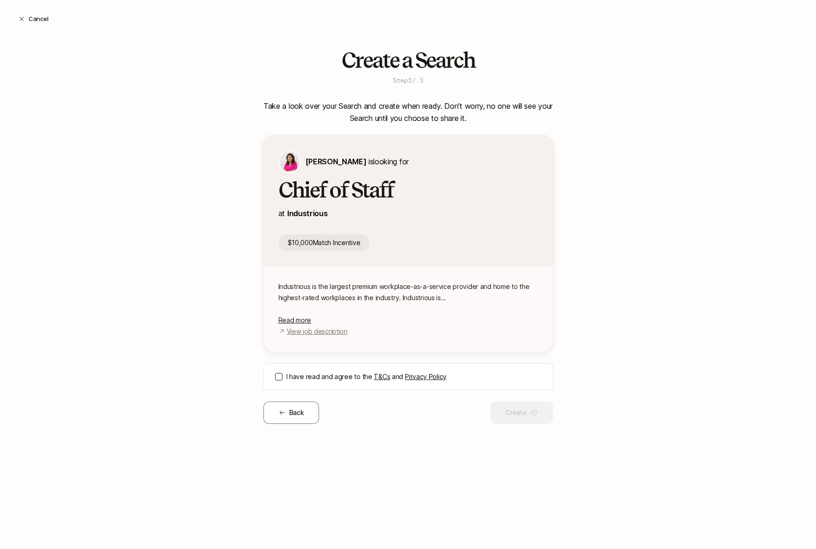
click at [279, 373] on button "I have read and agree to the T&Cs and Privacy Policy" at bounding box center [278, 376] width 7 height 7
click at [295, 413] on button "Back" at bounding box center [291, 413] width 56 height 22
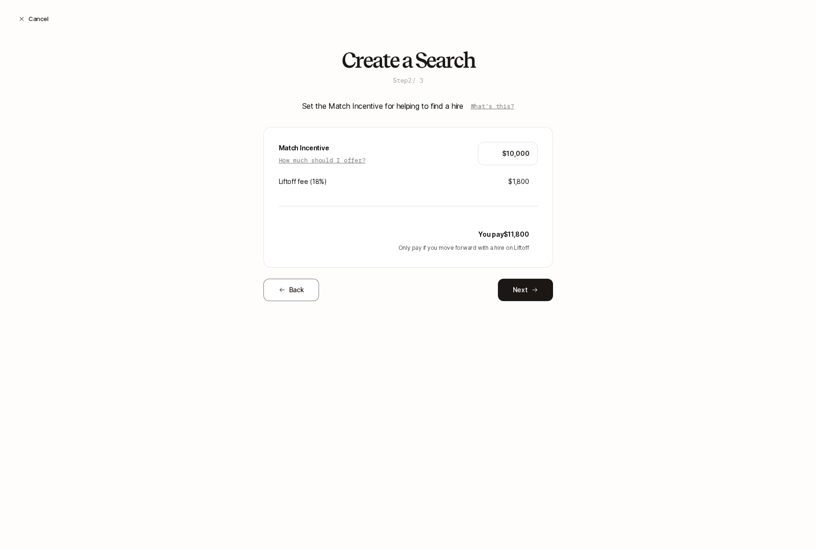
click at [329, 292] on div "Back Next" at bounding box center [408, 290] width 290 height 22
click at [294, 292] on button "Back" at bounding box center [291, 290] width 56 height 22
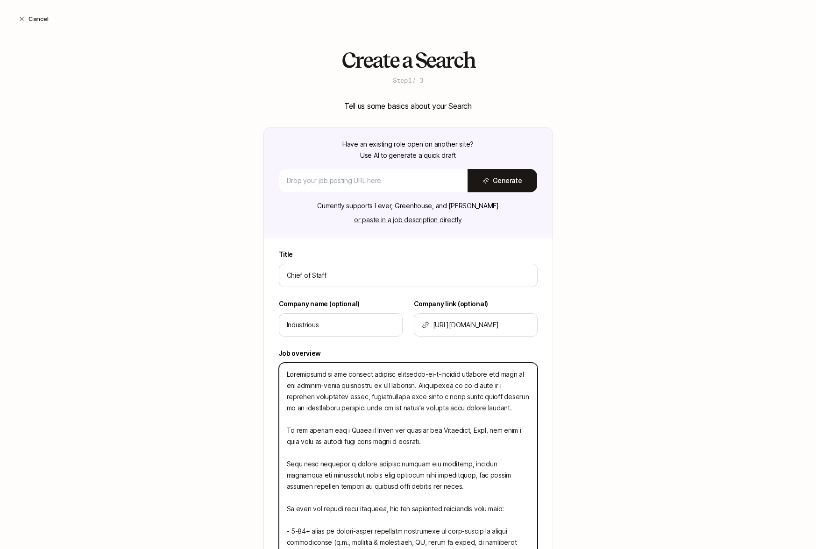
click at [419, 417] on textarea at bounding box center [408, 498] width 259 height 270
drag, startPoint x: 421, startPoint y: 384, endPoint x: 461, endPoint y: 384, distance: 39.7
click at [461, 384] on textarea at bounding box center [408, 498] width 259 height 270
type textarea "x"
type textarea "Industrious is the largest premium workplace-as-a-service provider and home to …"
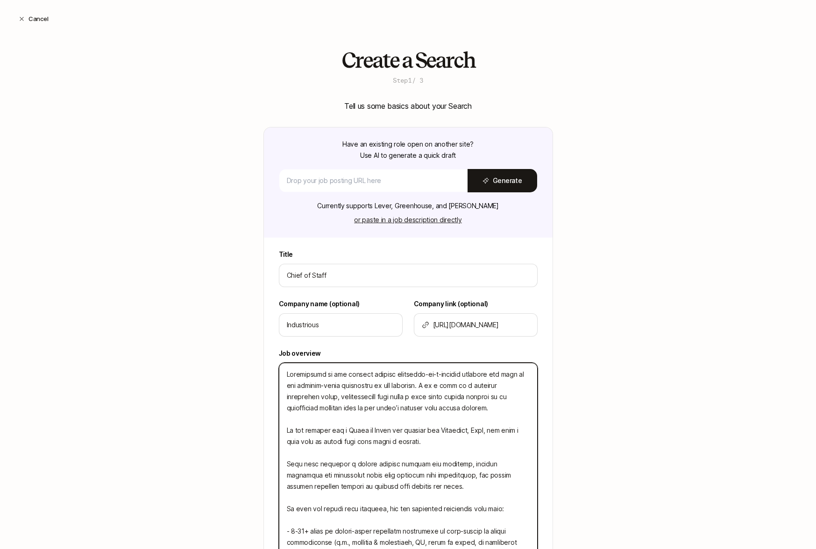
type textarea "x"
type textarea "Industrious is the largest premium workplace-as-a-service provider and home to …"
type textarea "x"
type textarea "Industrious is the largest premium workplace-as-a-service provider and home to …"
type textarea "x"
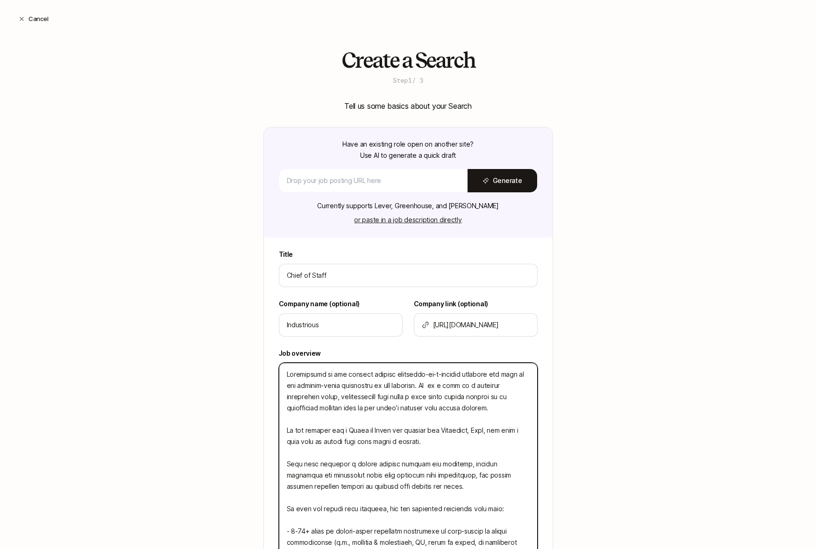
type textarea "Industrious is the largest premium workplace-as-a-service provider and home to …"
type textarea "x"
type textarea "Industrious is the largest premium workplace-as-a-service provider and home to …"
type textarea "x"
click at [455, 414] on textarea at bounding box center [408, 498] width 259 height 270
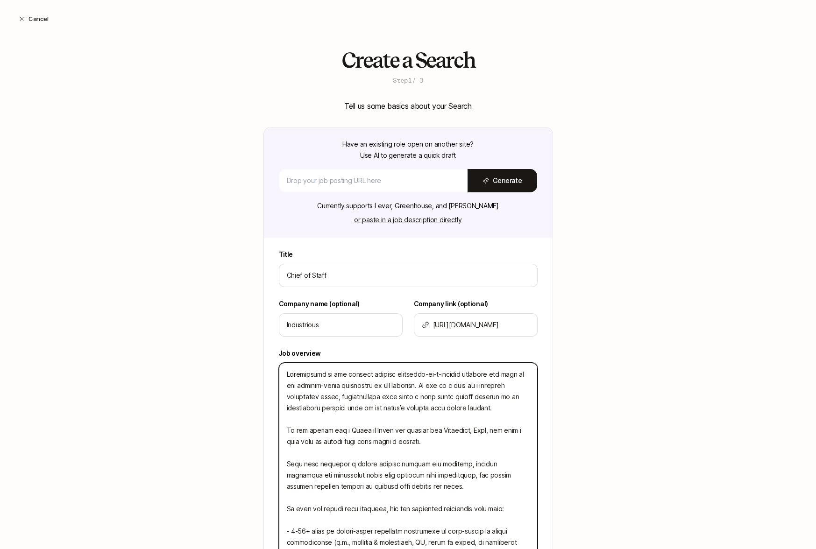
type textarea "Industrious is the largest premium workplace-as-a-service provider and home to …"
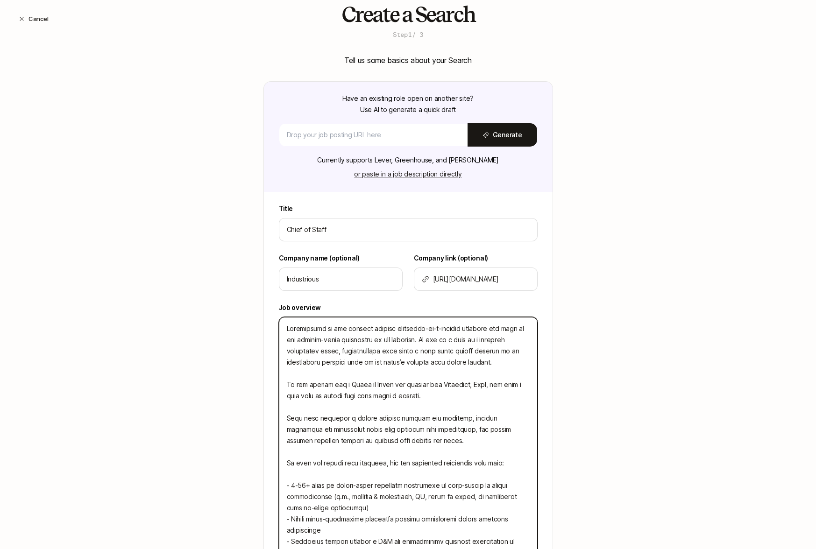
scroll to position [47, 0]
drag, startPoint x: 443, startPoint y: 398, endPoint x: 282, endPoint y: 379, distance: 162.2
click at [282, 379] on textarea at bounding box center [408, 451] width 259 height 270
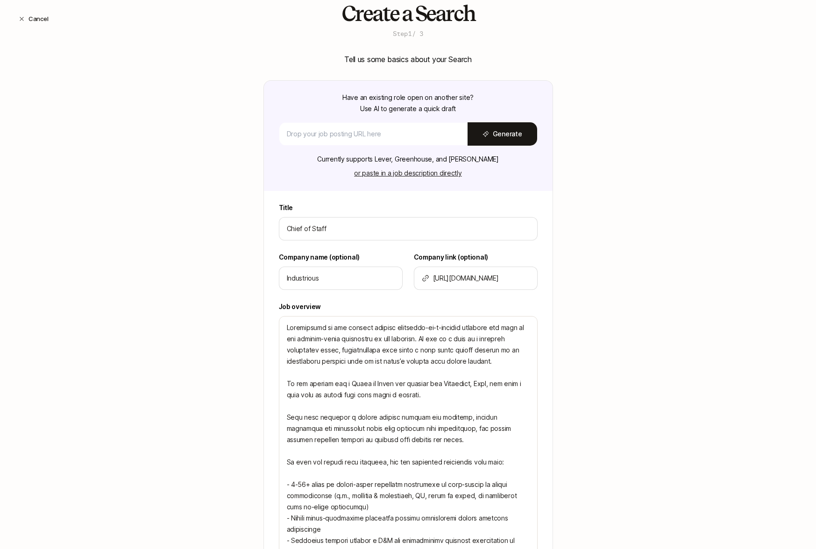
click at [174, 286] on div "Create a Search Step 1 / 3 Tell us some basics about your Search Have an existi…" at bounding box center [408, 365] width 816 height 727
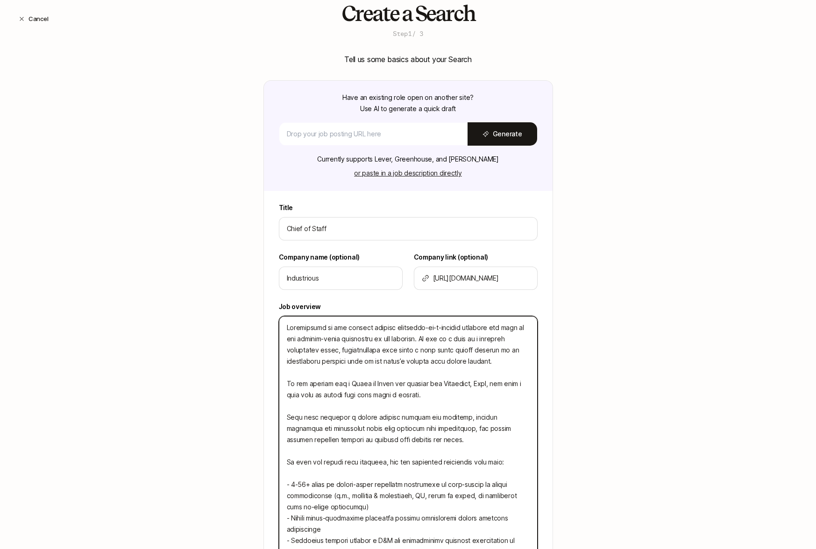
click at [383, 357] on textarea at bounding box center [408, 451] width 259 height 270
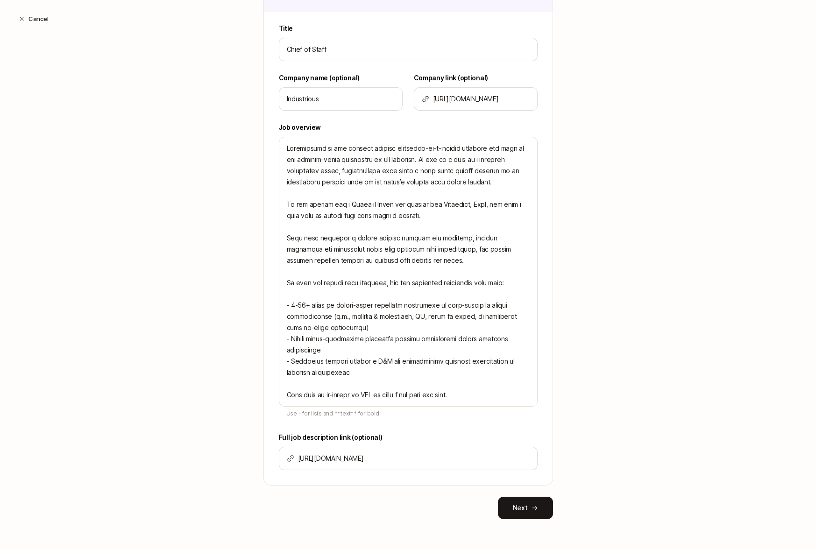
drag, startPoint x: 475, startPoint y: 392, endPoint x: 251, endPoint y: 124, distance: 349.5
click at [251, 124] on div "Create a Search Step 1 / 3 Tell us some basics about your Search Have an existi…" at bounding box center [408, 185] width 816 height 727
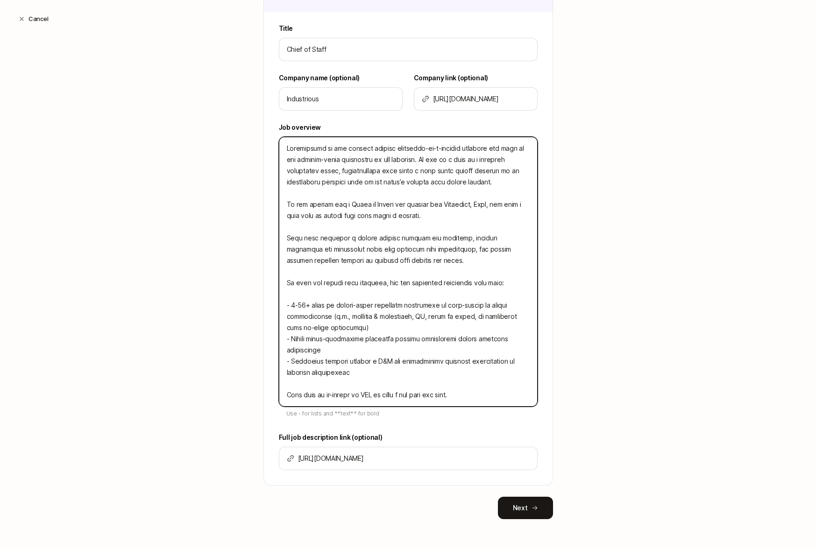
click at [370, 260] on textarea at bounding box center [408, 272] width 259 height 270
click at [483, 389] on textarea at bounding box center [408, 272] width 259 height 270
click at [483, 398] on textarea at bounding box center [408, 272] width 259 height 270
drag, startPoint x: 475, startPoint y: 396, endPoint x: 272, endPoint y: 150, distance: 318.2
click at [272, 150] on div "Title Chief of Staff Company name (optional) Industrious Company link (optional…" at bounding box center [408, 254] width 289 height 462
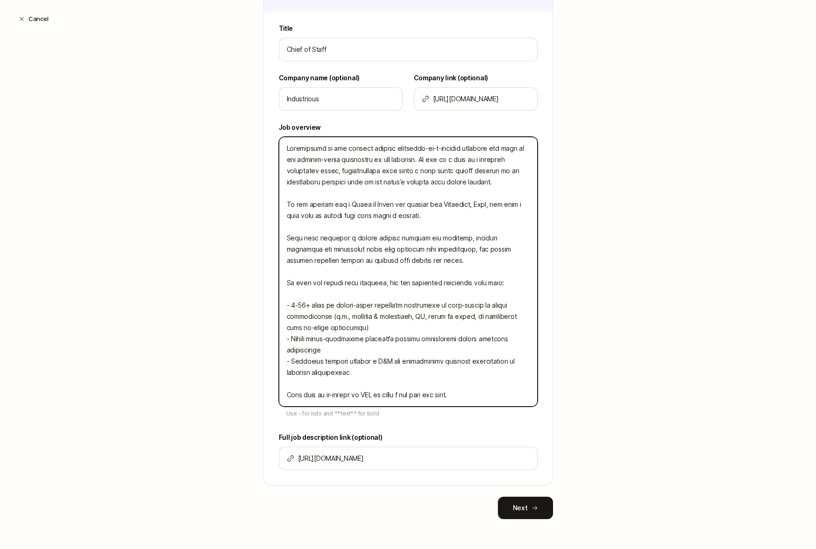
click at [406, 226] on textarea at bounding box center [408, 272] width 259 height 270
drag, startPoint x: 473, startPoint y: 399, endPoint x: 263, endPoint y: 135, distance: 337.8
click at [263, 135] on div "Have an existing role open on another site? Use AI to generate a quick draft Ge…" at bounding box center [408, 193] width 290 height 585
type textarea "x"
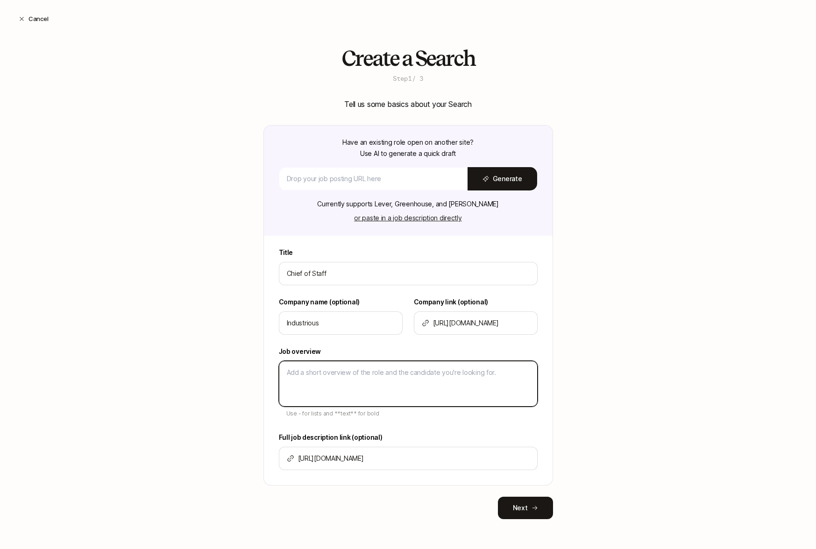
paste textarea "Industrious is the leading, largest premium workplace-as-a-service provider and…"
type textarea "x"
type textarea "Industrious is the leading, largest premium workplace-as-a-service provider and…"
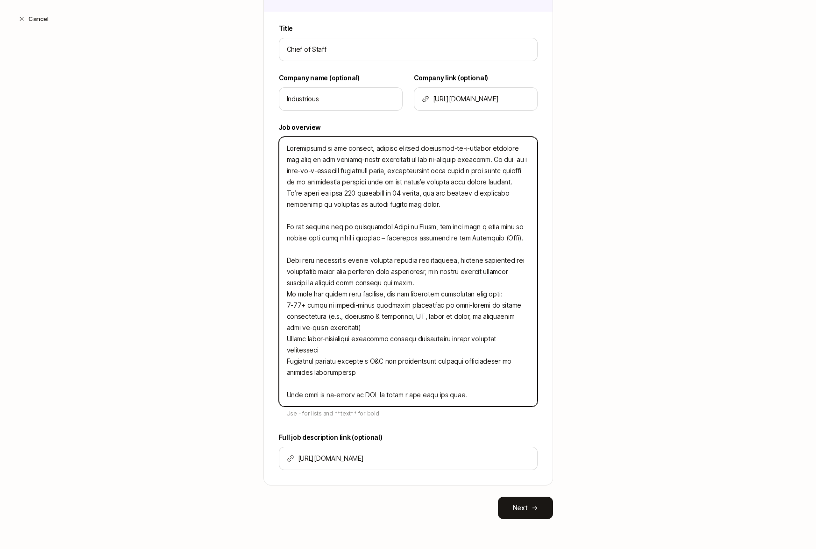
click at [406, 205] on textarea at bounding box center [408, 272] width 259 height 270
click at [486, 236] on textarea at bounding box center [408, 272] width 259 height 270
click at [522, 238] on textarea at bounding box center [408, 272] width 259 height 270
click at [442, 285] on textarea at bounding box center [408, 272] width 259 height 270
type textarea "x"
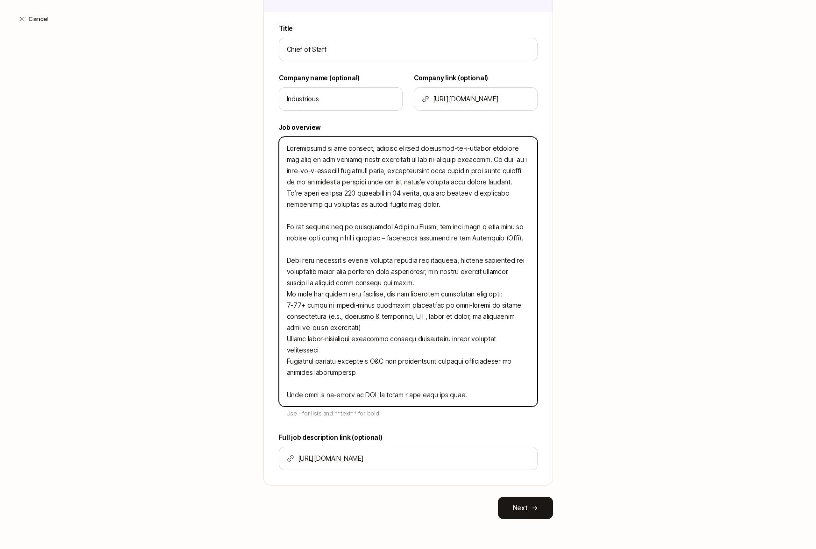
type textarea "Industrious is the leading, largest premium workplace-as-a-service provider and…"
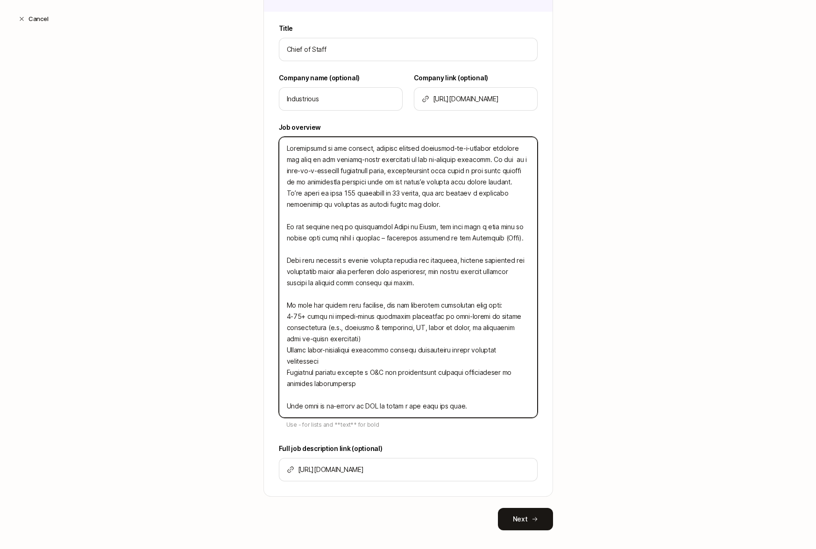
click at [404, 306] on textarea at bounding box center [408, 277] width 259 height 281
click at [286, 305] on textarea at bounding box center [408, 277] width 259 height 281
click at [366, 341] on textarea at bounding box center [408, 277] width 259 height 281
click at [286, 317] on textarea at bounding box center [408, 277] width 259 height 281
click at [499, 305] on textarea at bounding box center [408, 277] width 259 height 281
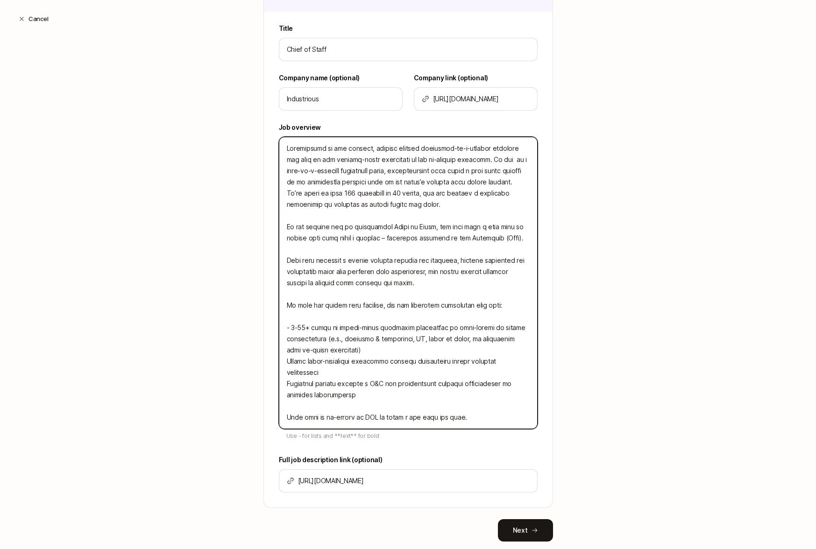
click at [374, 341] on textarea at bounding box center [408, 283] width 259 height 292
click at [287, 361] on textarea at bounding box center [408, 283] width 259 height 292
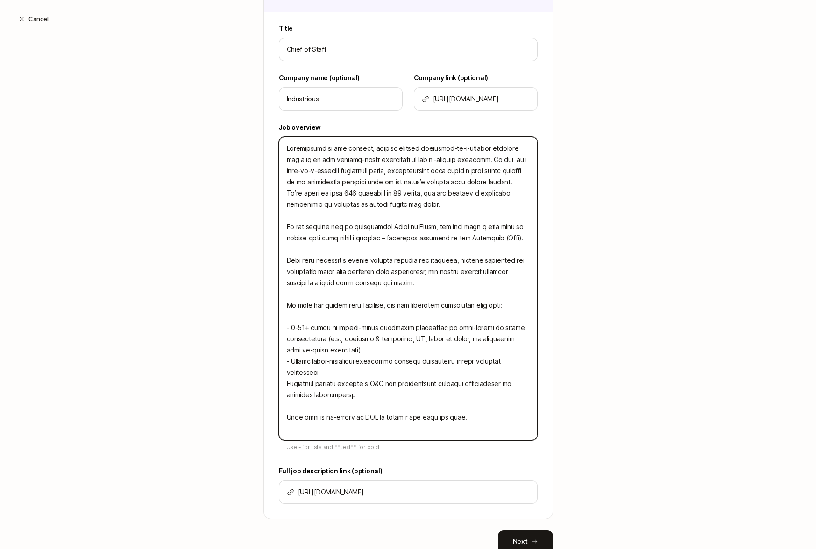
click at [302, 388] on textarea at bounding box center [408, 289] width 259 height 304
click at [285, 384] on textarea at bounding box center [408, 289] width 259 height 304
click at [395, 390] on textarea at bounding box center [408, 289] width 259 height 304
click at [408, 393] on textarea at bounding box center [408, 289] width 259 height 304
click at [477, 419] on textarea at bounding box center [408, 289] width 259 height 304
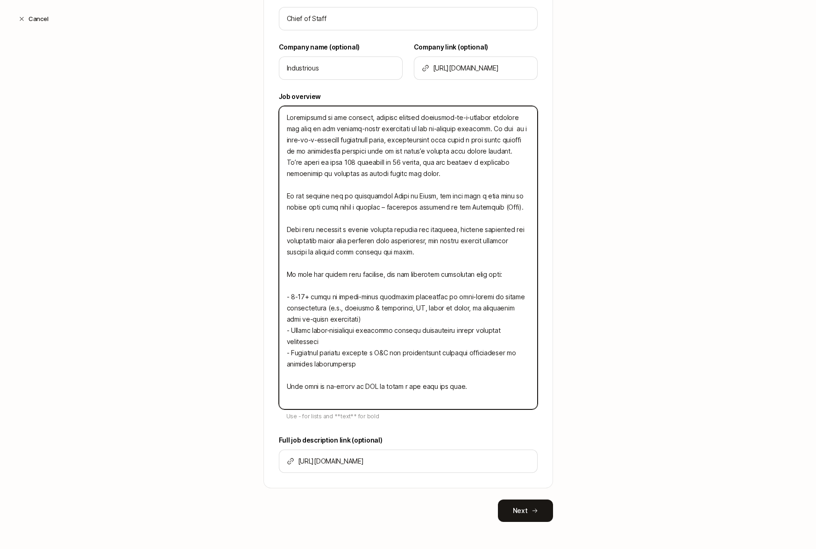
scroll to position [260, 0]
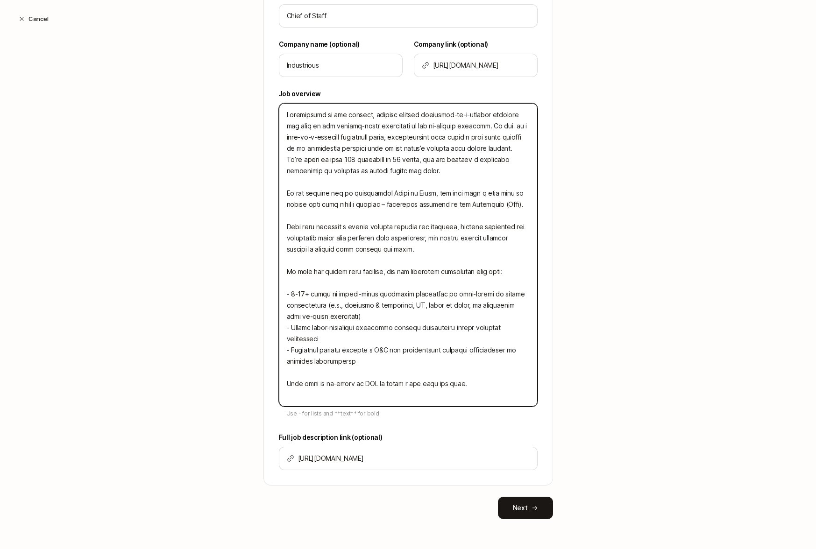
click at [414, 319] on textarea at bounding box center [408, 255] width 259 height 304
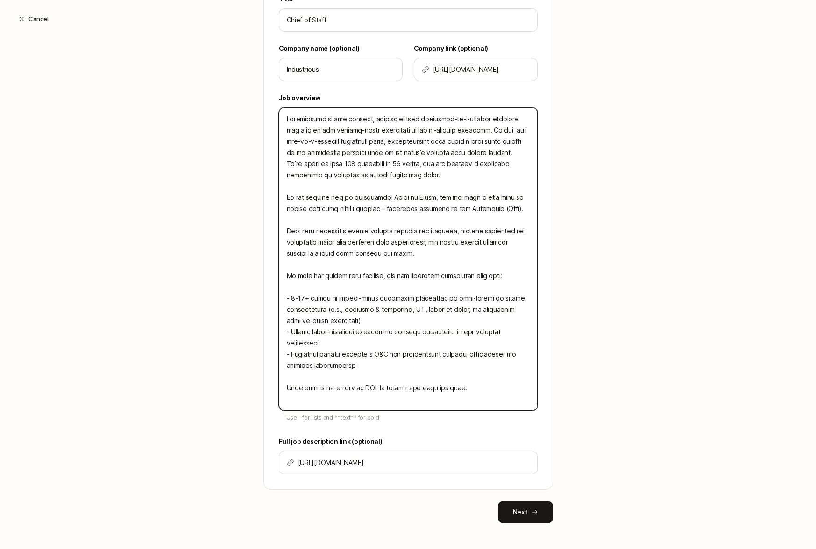
scroll to position [253, 0]
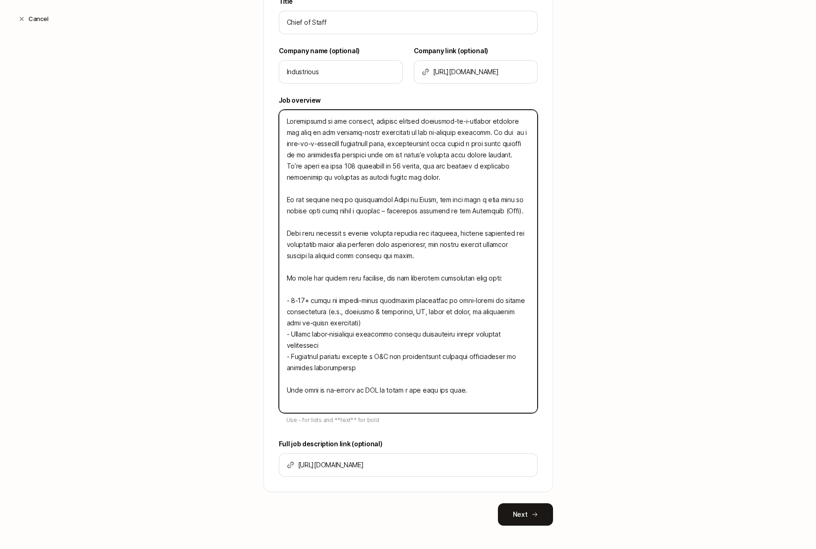
click at [509, 128] on textarea at bounding box center [408, 262] width 259 height 304
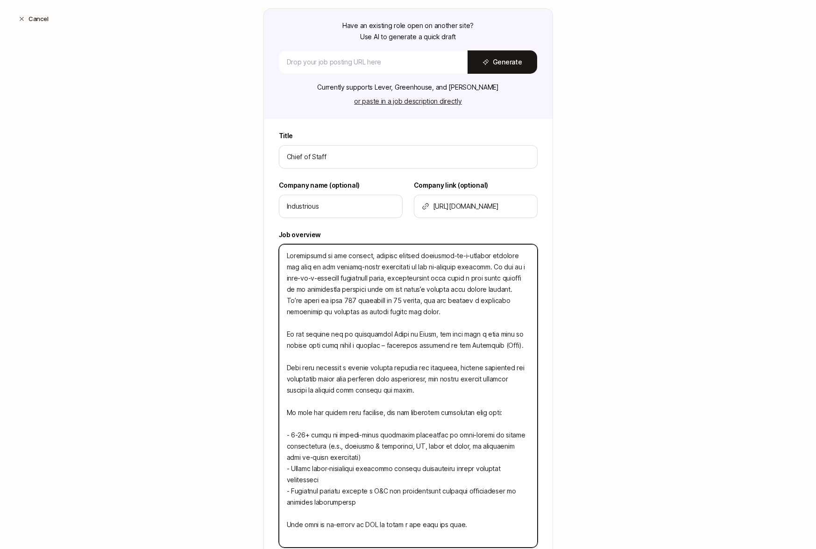
scroll to position [260, 0]
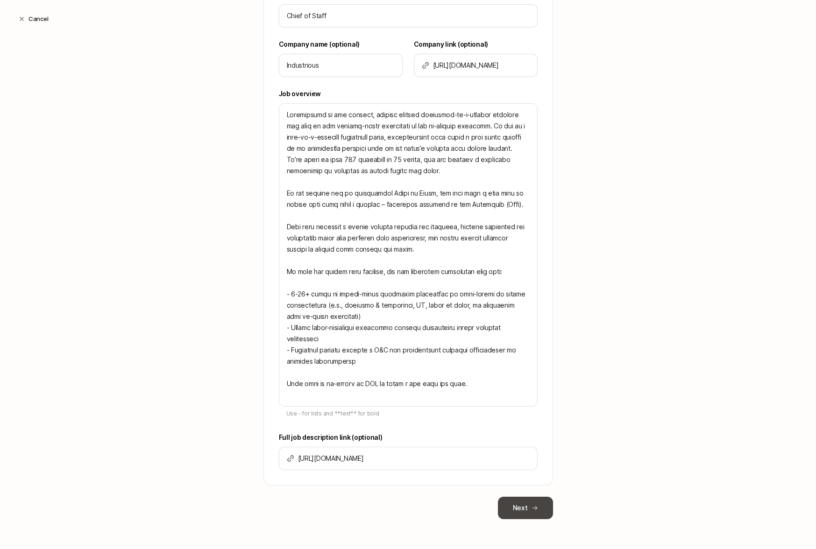
click at [526, 508] on button "Next" at bounding box center [525, 508] width 55 height 22
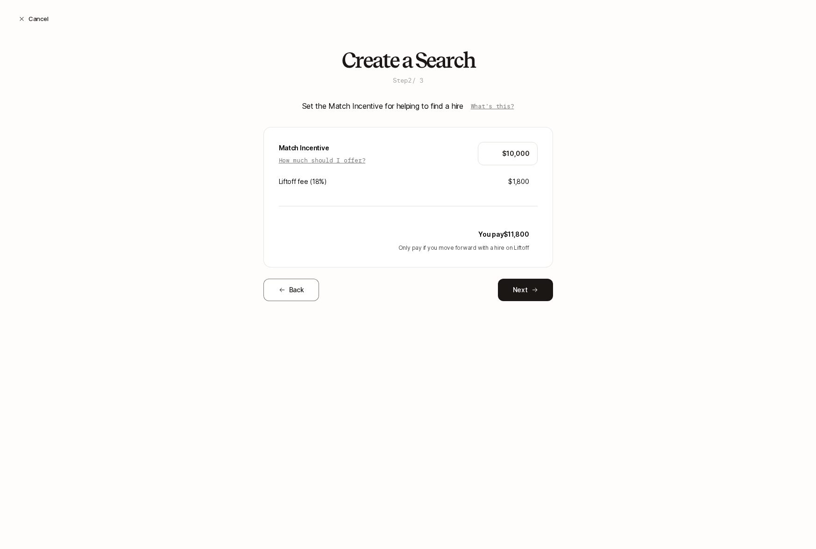
scroll to position [0, 0]
click at [536, 292] on icon at bounding box center [535, 290] width 7 height 7
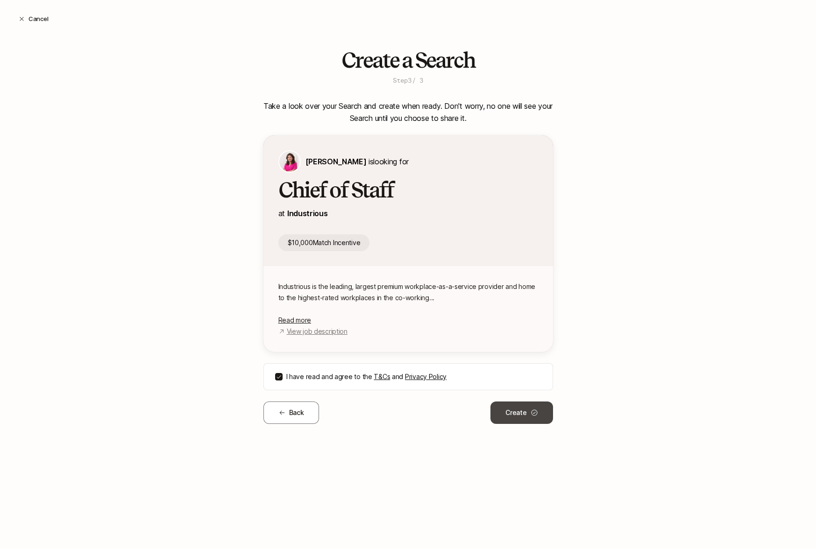
click at [530, 410] on button "Create" at bounding box center [521, 413] width 62 height 22
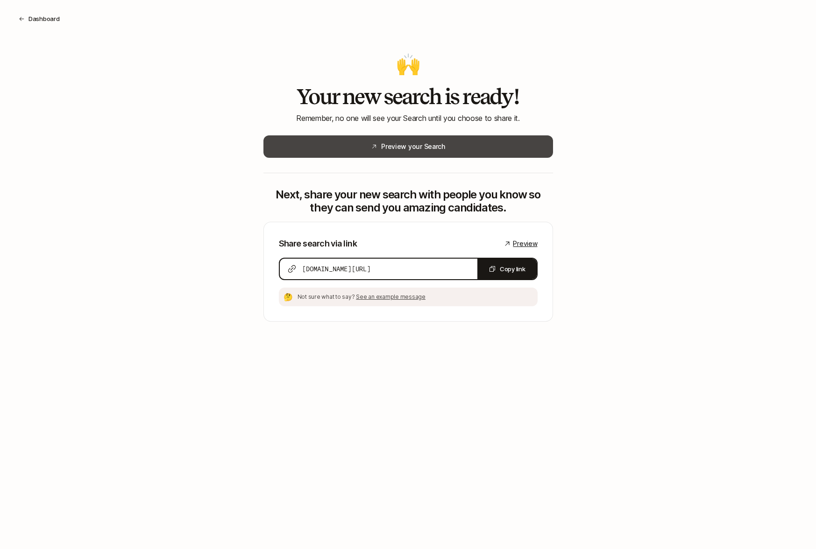
click at [437, 147] on button "Preview your Search" at bounding box center [408, 146] width 290 height 22
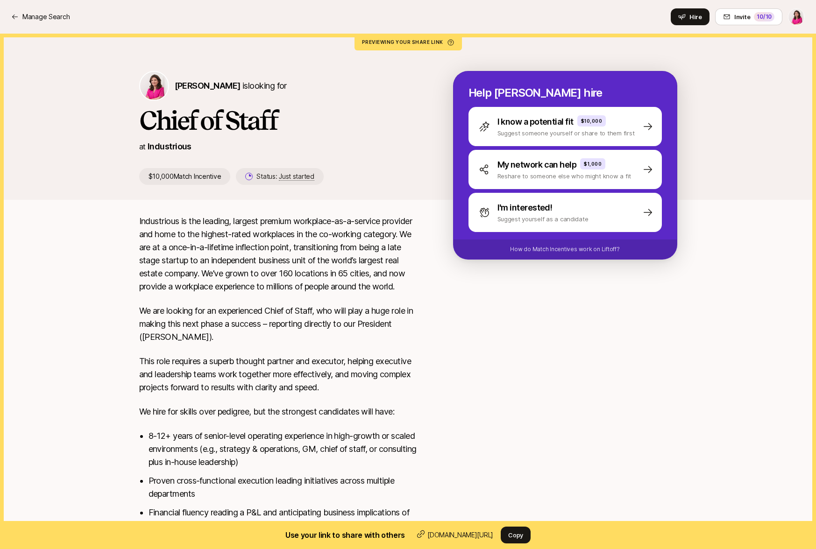
click at [58, 24] on div "Manage Search Hire Invite 10 /10" at bounding box center [408, 16] width 794 height 17
click at [50, 12] on p "Manage Search" at bounding box center [45, 16] width 47 height 11
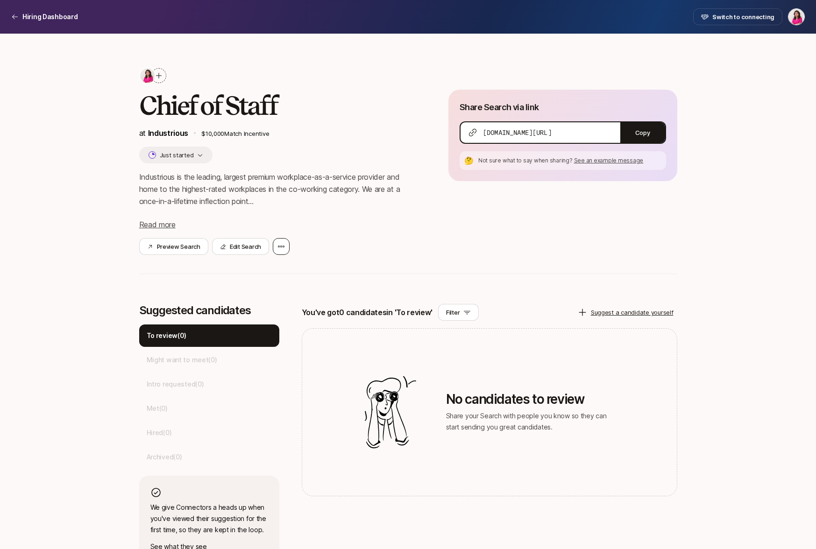
click at [286, 244] on div at bounding box center [281, 246] width 17 height 17
click at [19, 350] on div "Chief of Staff at Industrious $10,000 Match Incentive Just started Industrious …" at bounding box center [408, 303] width 816 height 538
click at [274, 249] on div at bounding box center [281, 246] width 17 height 17
click at [264, 168] on div "Chief of Staff at Industrious $10,000 Match Incentive Just started Industrious …" at bounding box center [278, 161] width 279 height 188
click at [152, 224] on span "Read more" at bounding box center [157, 224] width 36 height 9
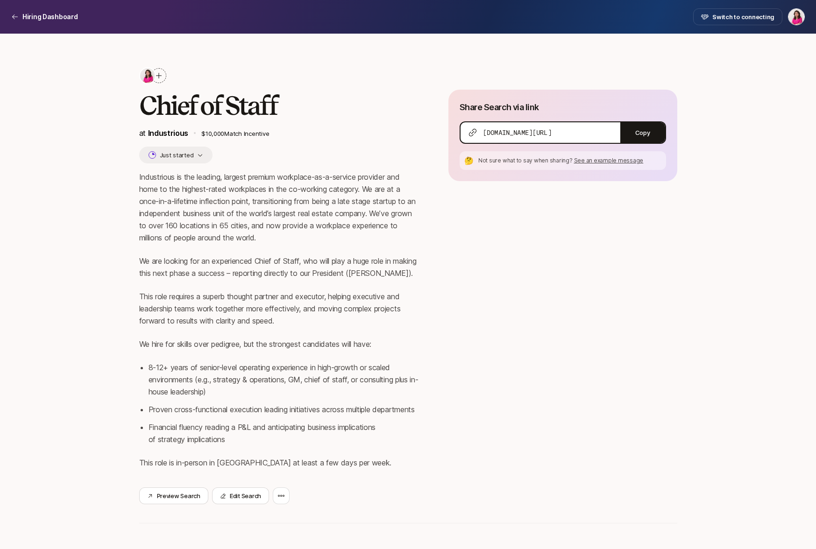
click at [151, 224] on p "Industrious is the leading, largest premium workplace-as-a-service provider and…" at bounding box center [278, 207] width 279 height 73
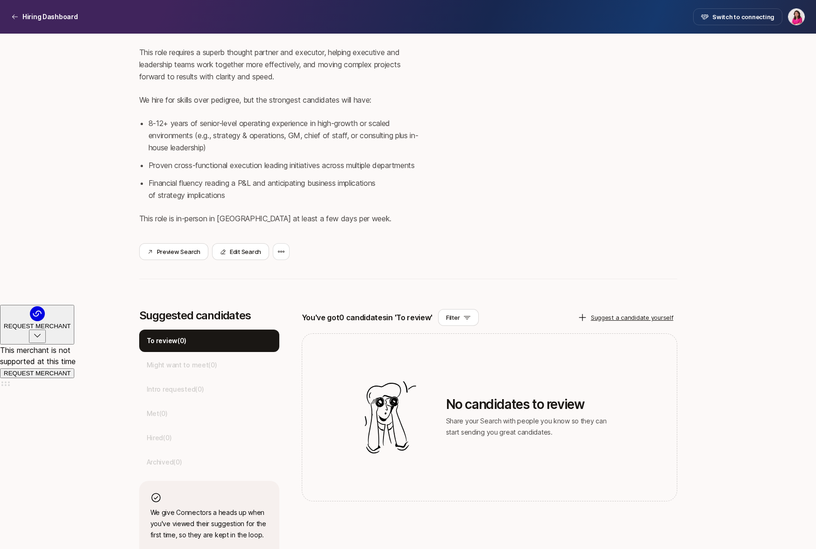
scroll to position [284, 0]
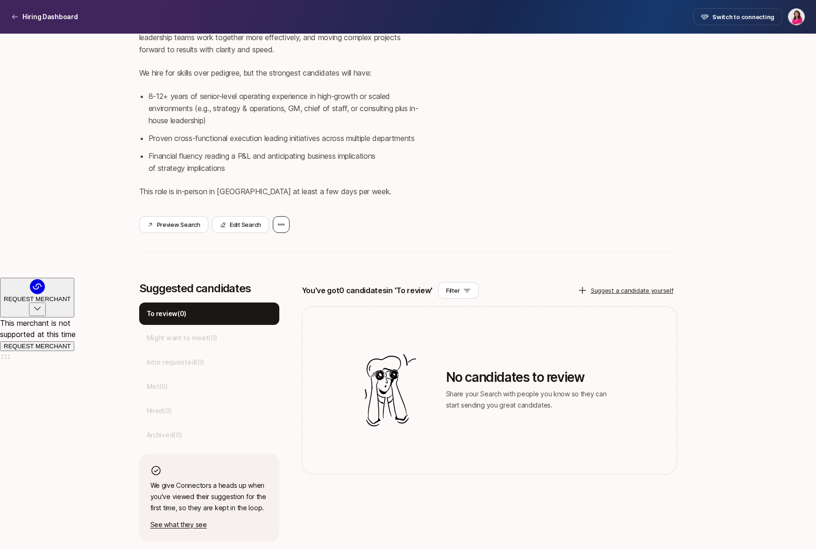
click at [283, 223] on icon at bounding box center [280, 224] width 7 height 7
click at [241, 277] on div "Transfer Search" at bounding box center [238, 276] width 103 height 26
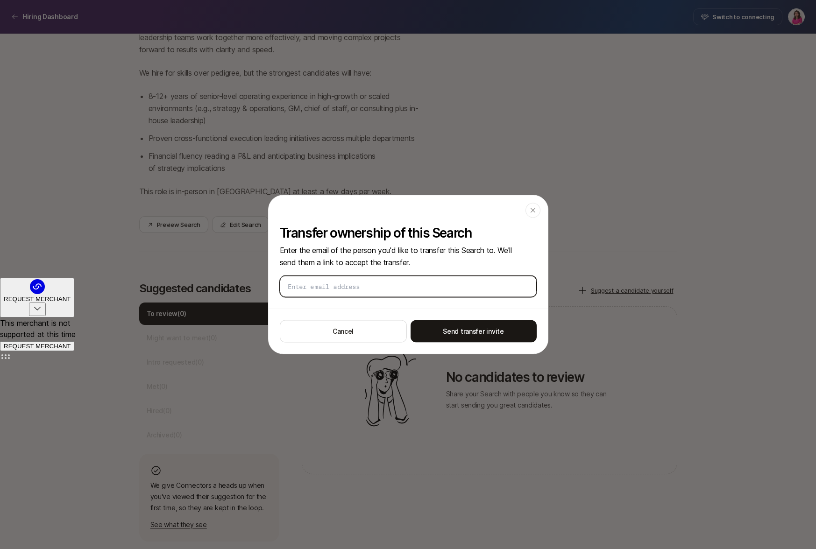
click at [397, 288] on input "email" at bounding box center [408, 286] width 241 height 9
paste input "anna@industriousoffice.com"
type input "anna@industriousoffice.com"
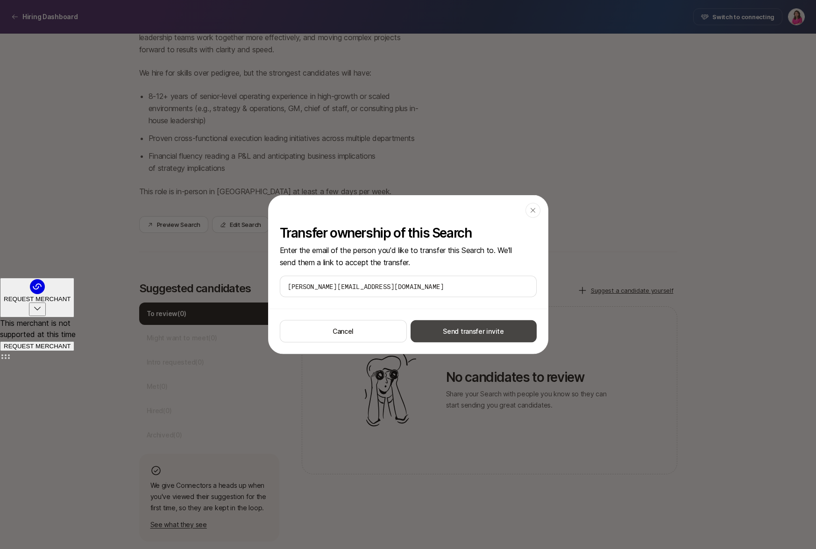
click at [470, 332] on button "Send transfer invite" at bounding box center [474, 331] width 126 height 22
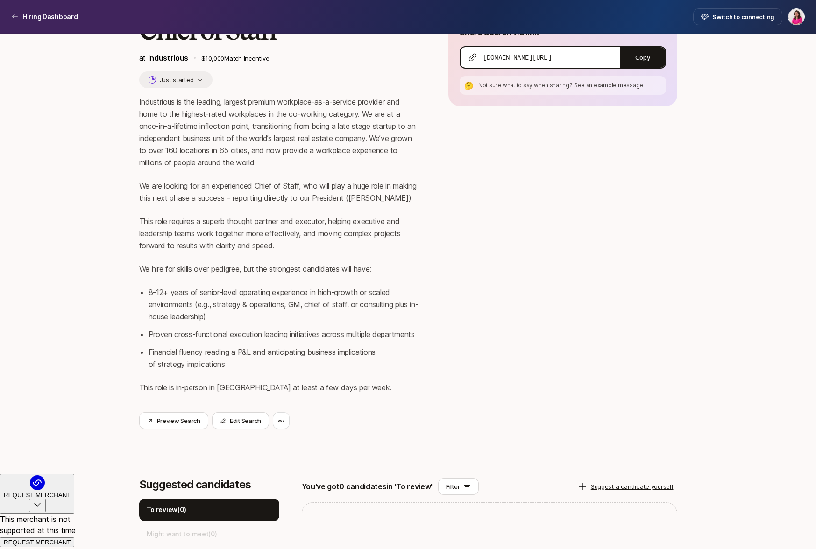
scroll to position [0, 0]
